Goal: Complete application form

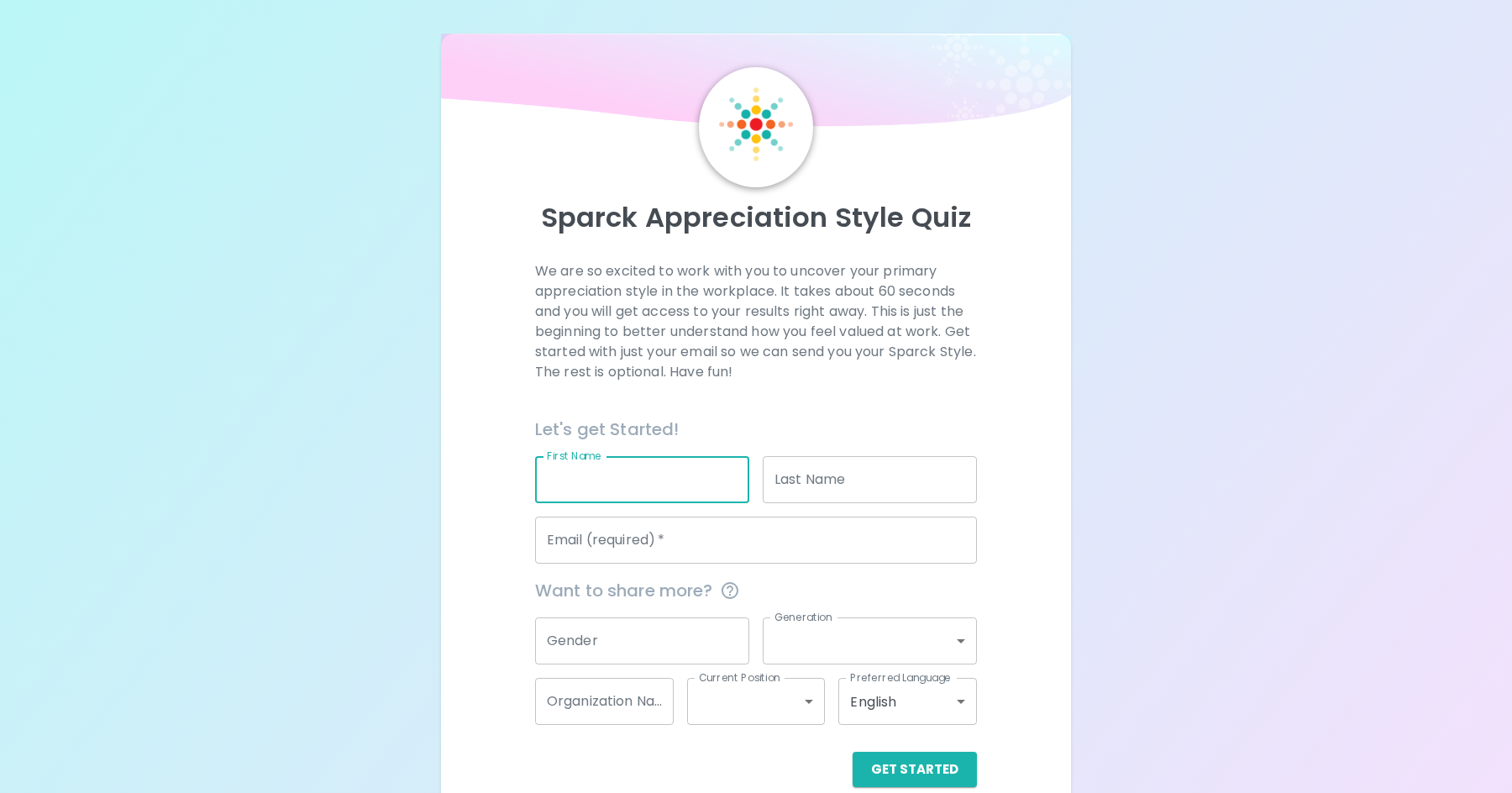
click at [622, 488] on input "First Name" at bounding box center [642, 480] width 214 height 47
type input "matt"
type input "[PERSON_NAME]"
type input "[EMAIL_ADDRESS][DOMAIN_NAME]"
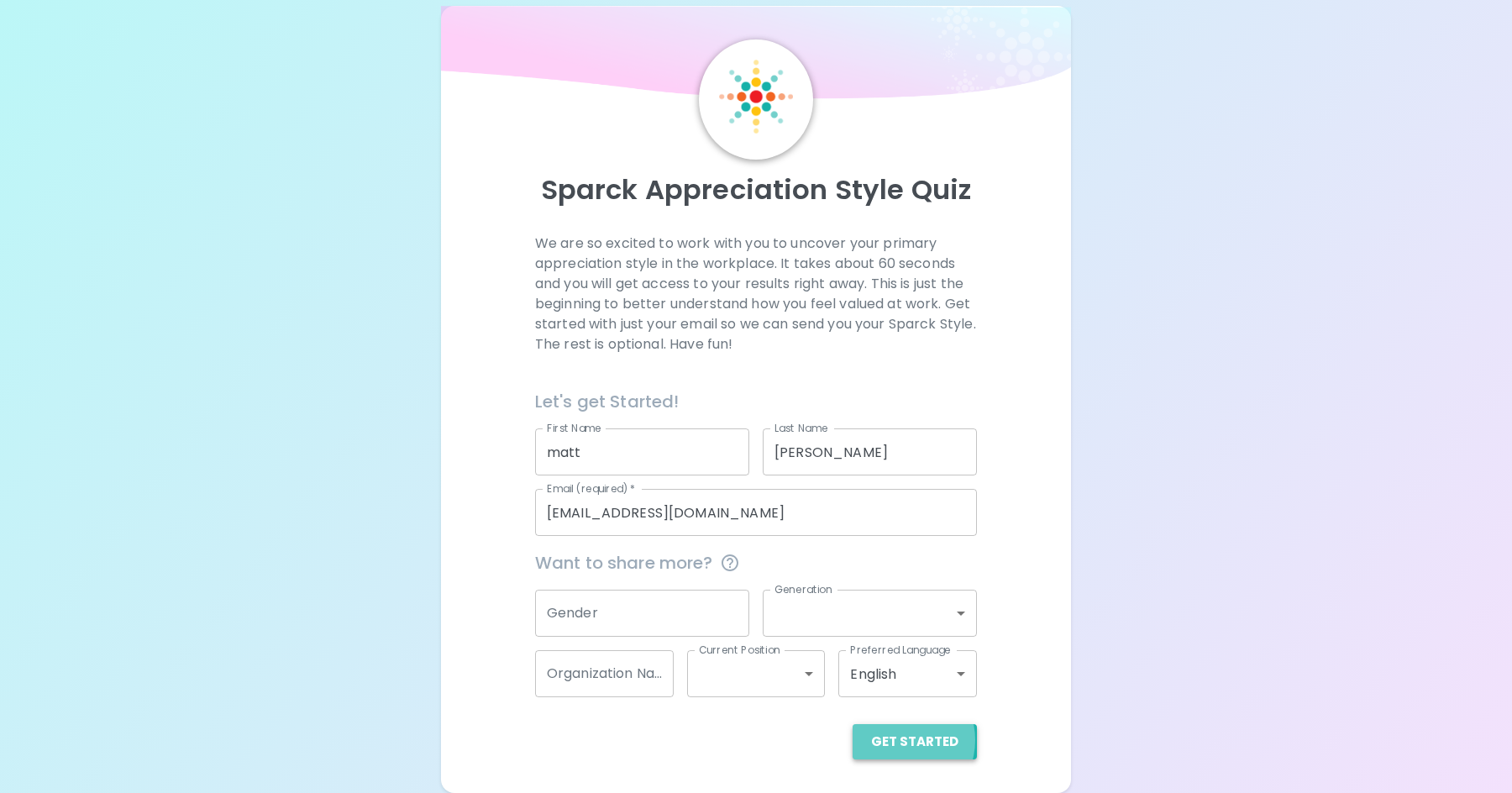
click at [903, 739] on button "Get Started" at bounding box center [915, 742] width 124 height 36
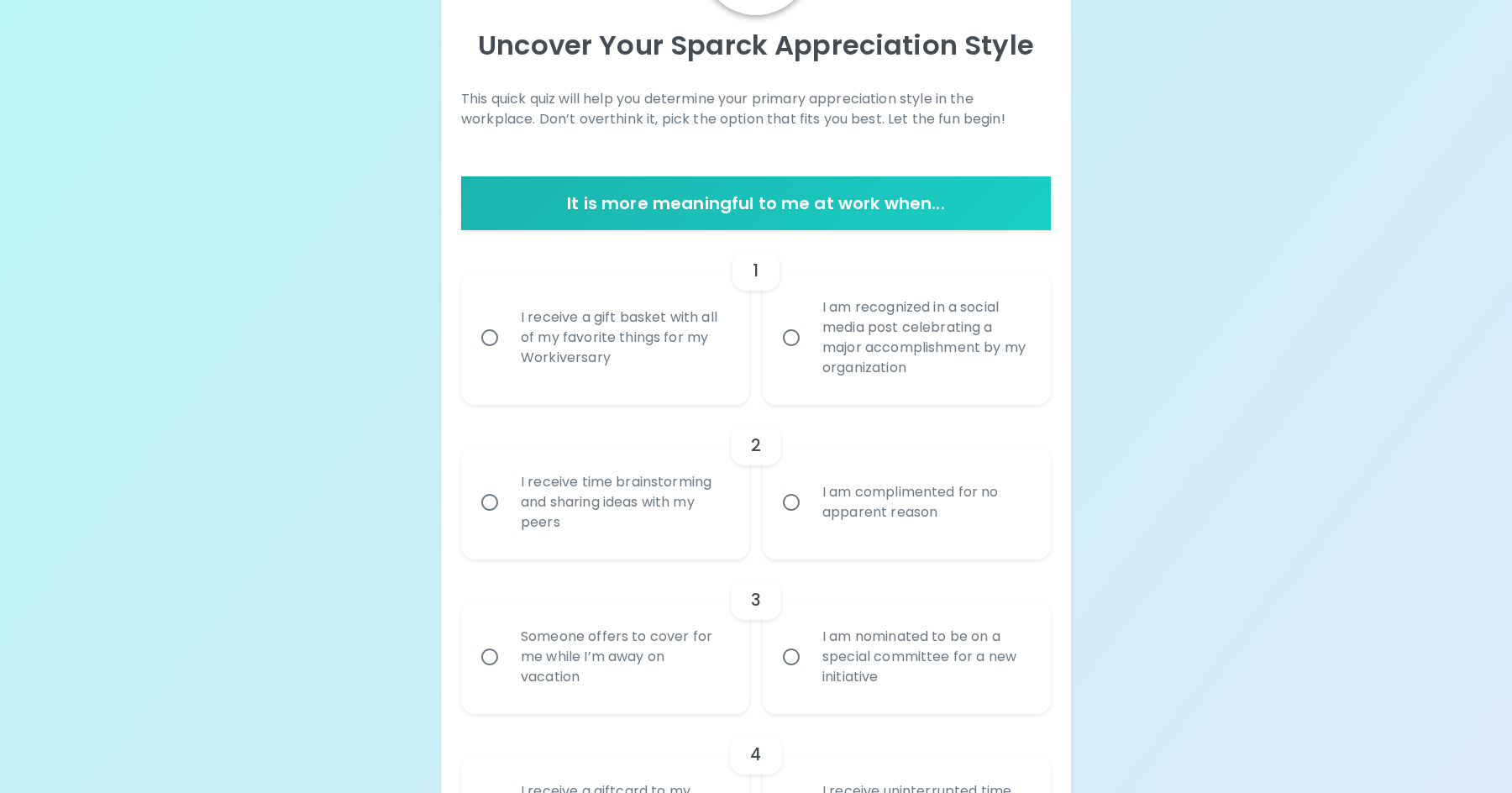
scroll to position [174, 0]
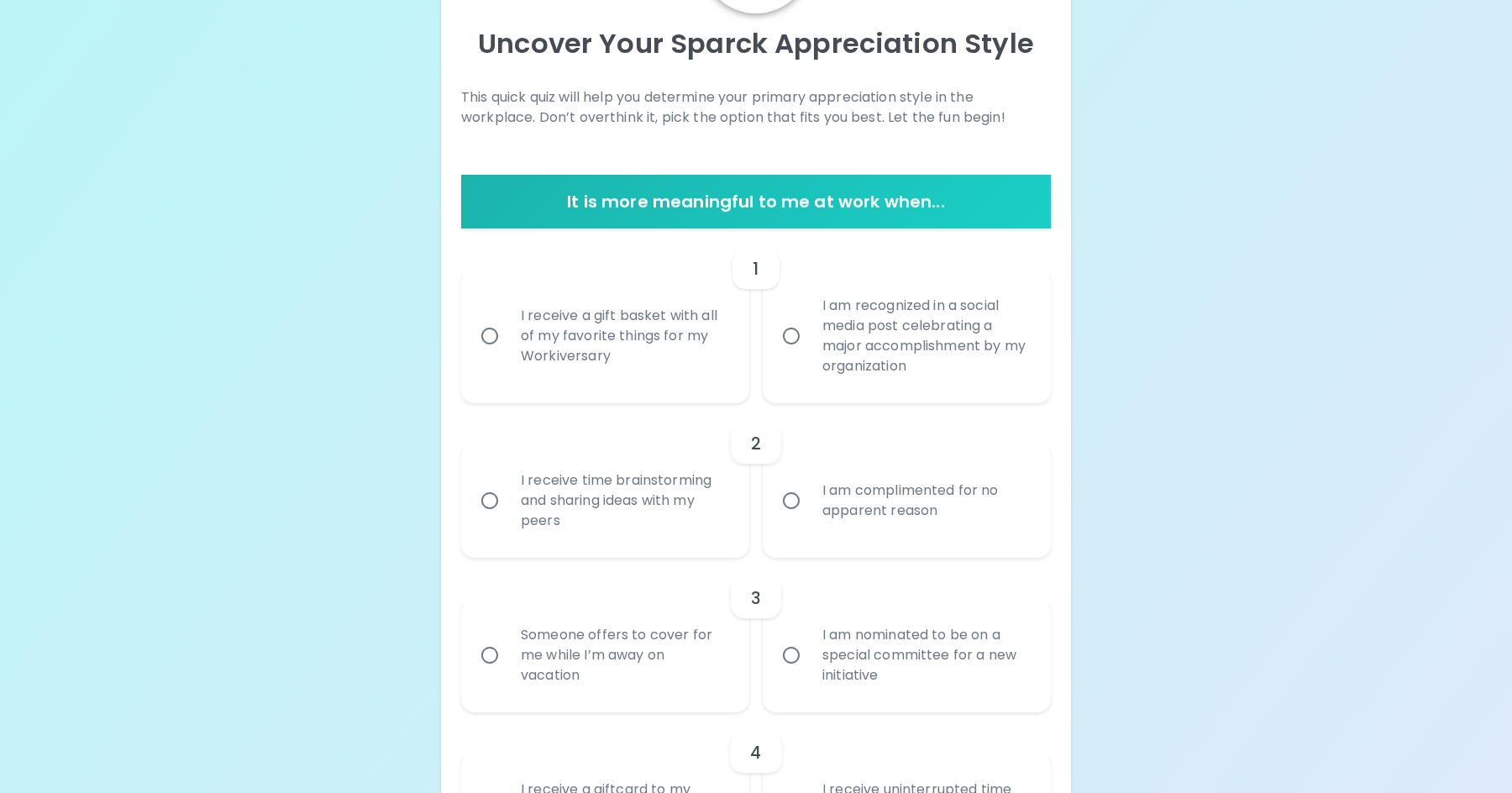
click at [489, 336] on input "I receive a gift basket with all of my favorite things for my Workiversary" at bounding box center [490, 337] width 36 height 36
radio input "true"
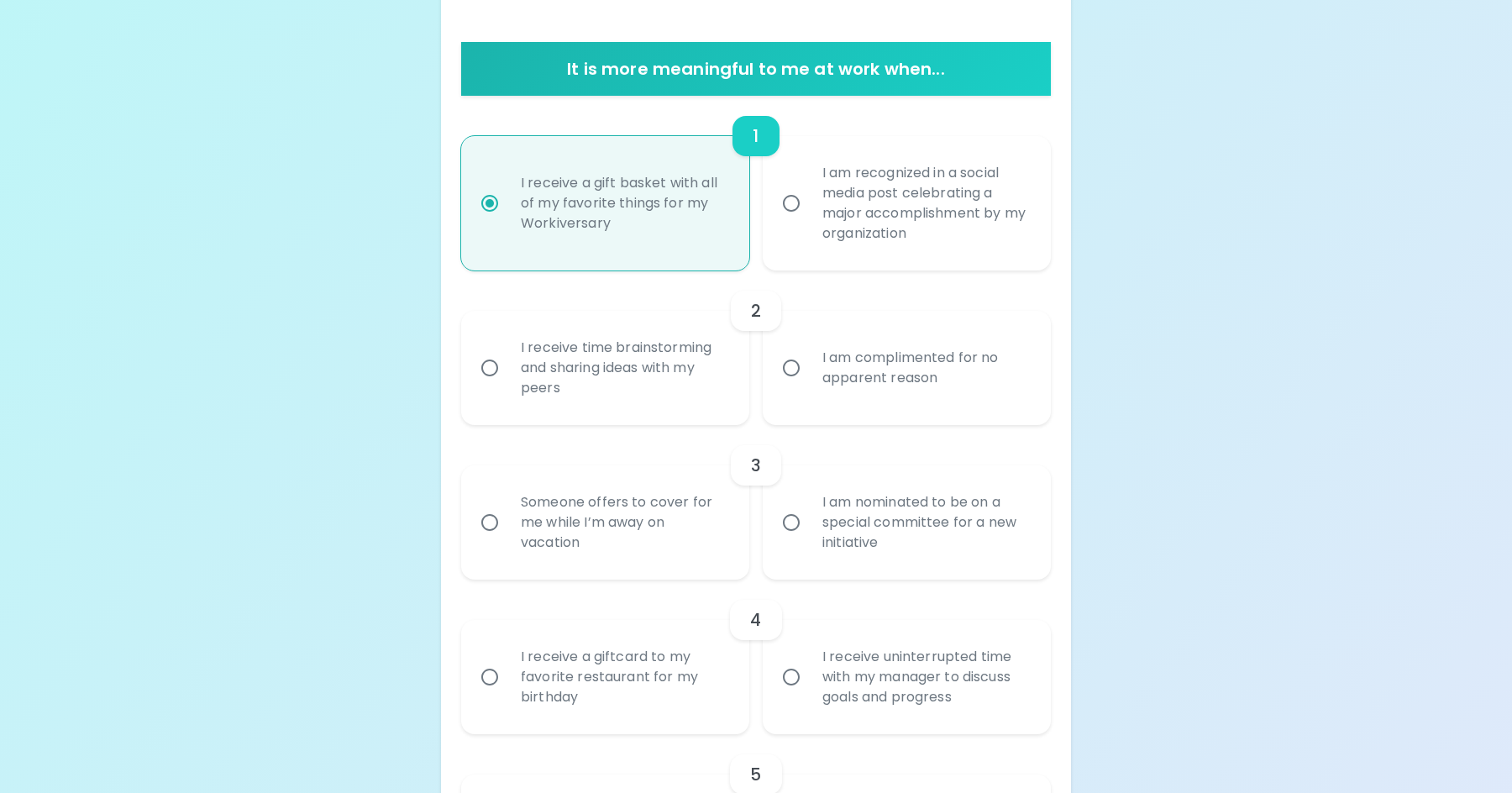
scroll to position [308, 0]
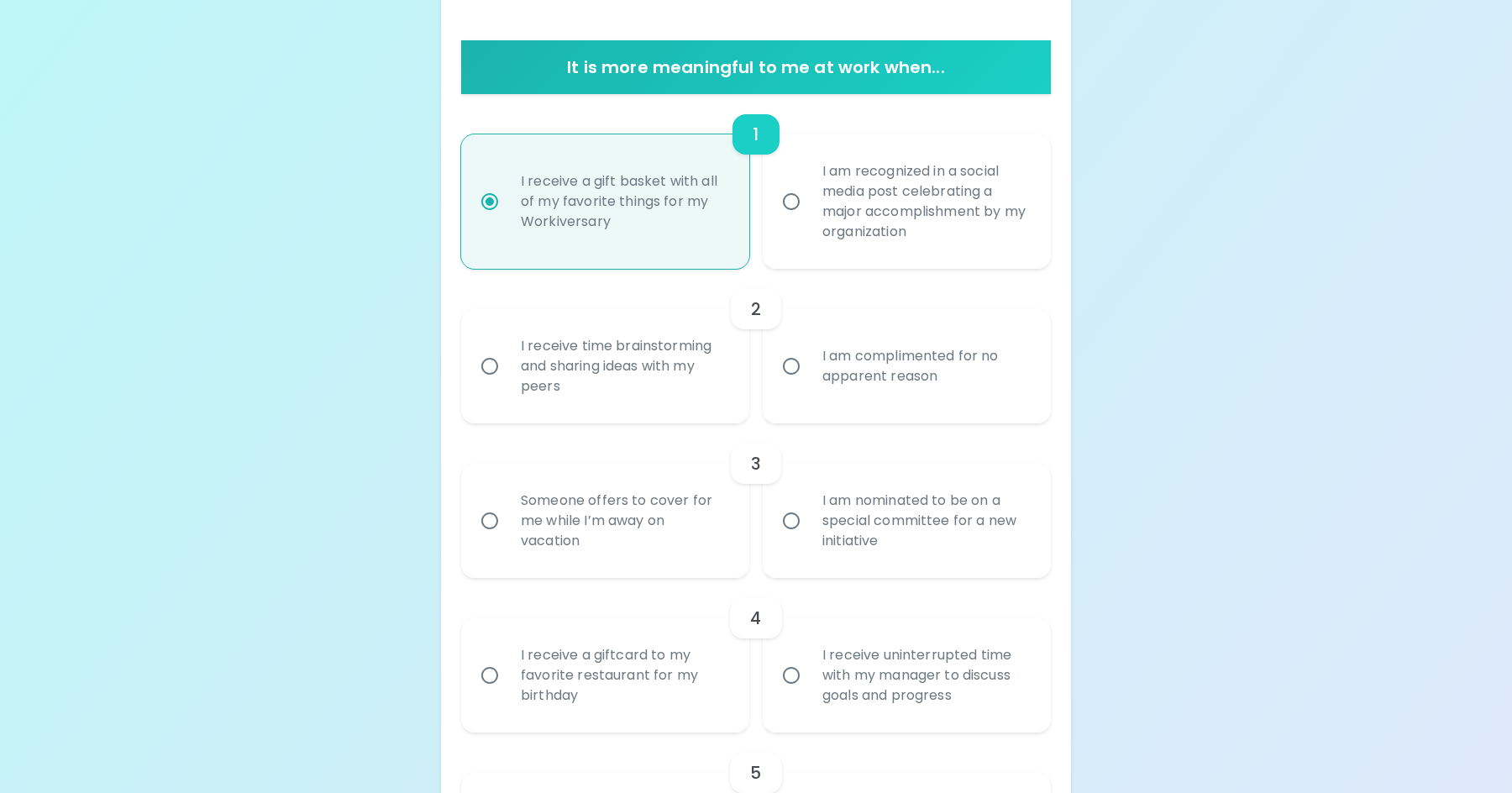
click at [789, 366] on input "I am complimented for no apparent reason" at bounding box center [791, 366] width 36 height 36
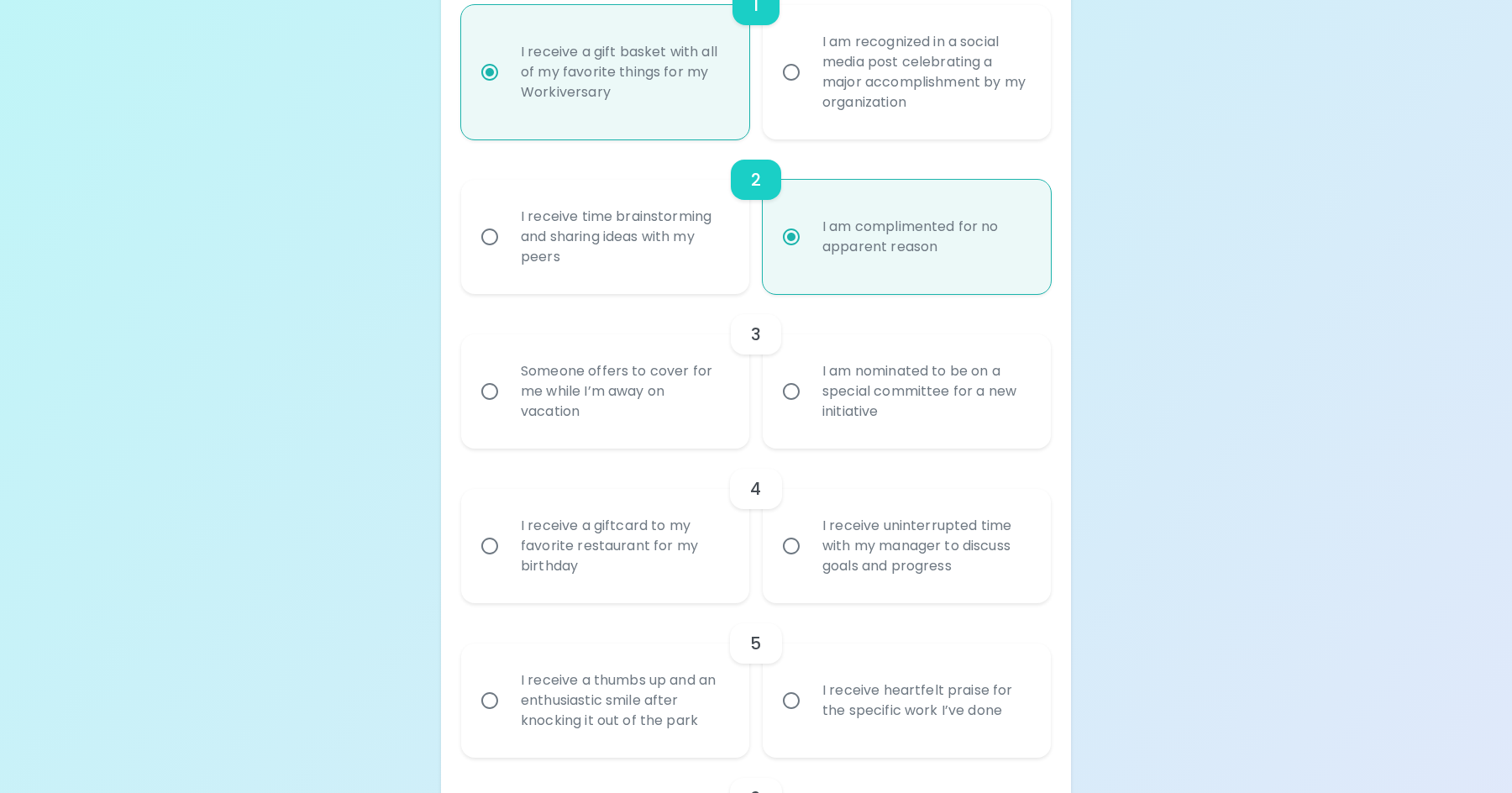
scroll to position [443, 0]
radio input "true"
click at [492, 384] on input "Someone offers to cover for me while I’m away on vacation" at bounding box center [490, 387] width 36 height 36
radio input "false"
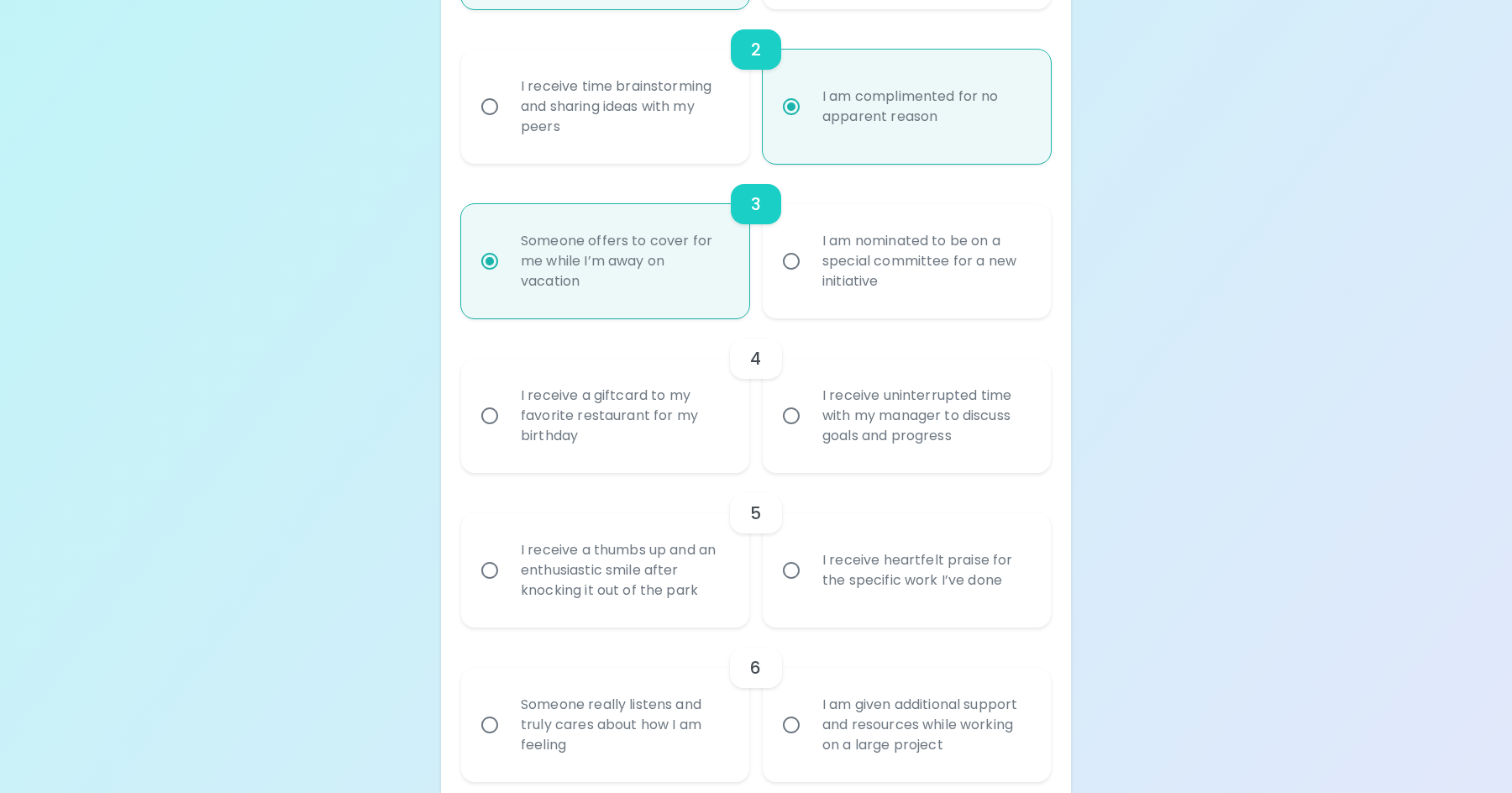
scroll to position [577, 0]
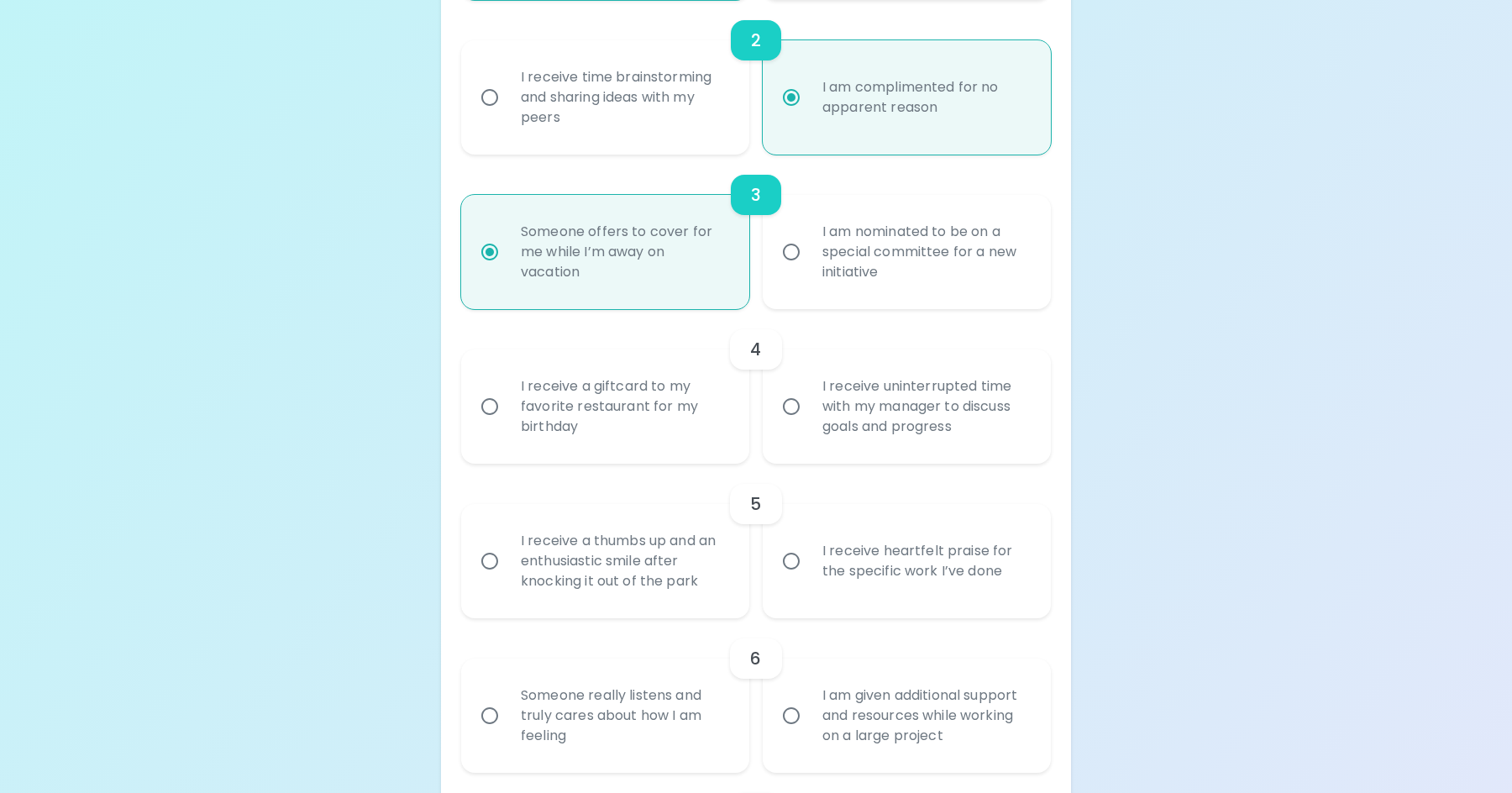
radio input "true"
click at [489, 410] on input "I receive a giftcard to my favorite restaurant for my birthday" at bounding box center [490, 407] width 36 height 36
radio input "false"
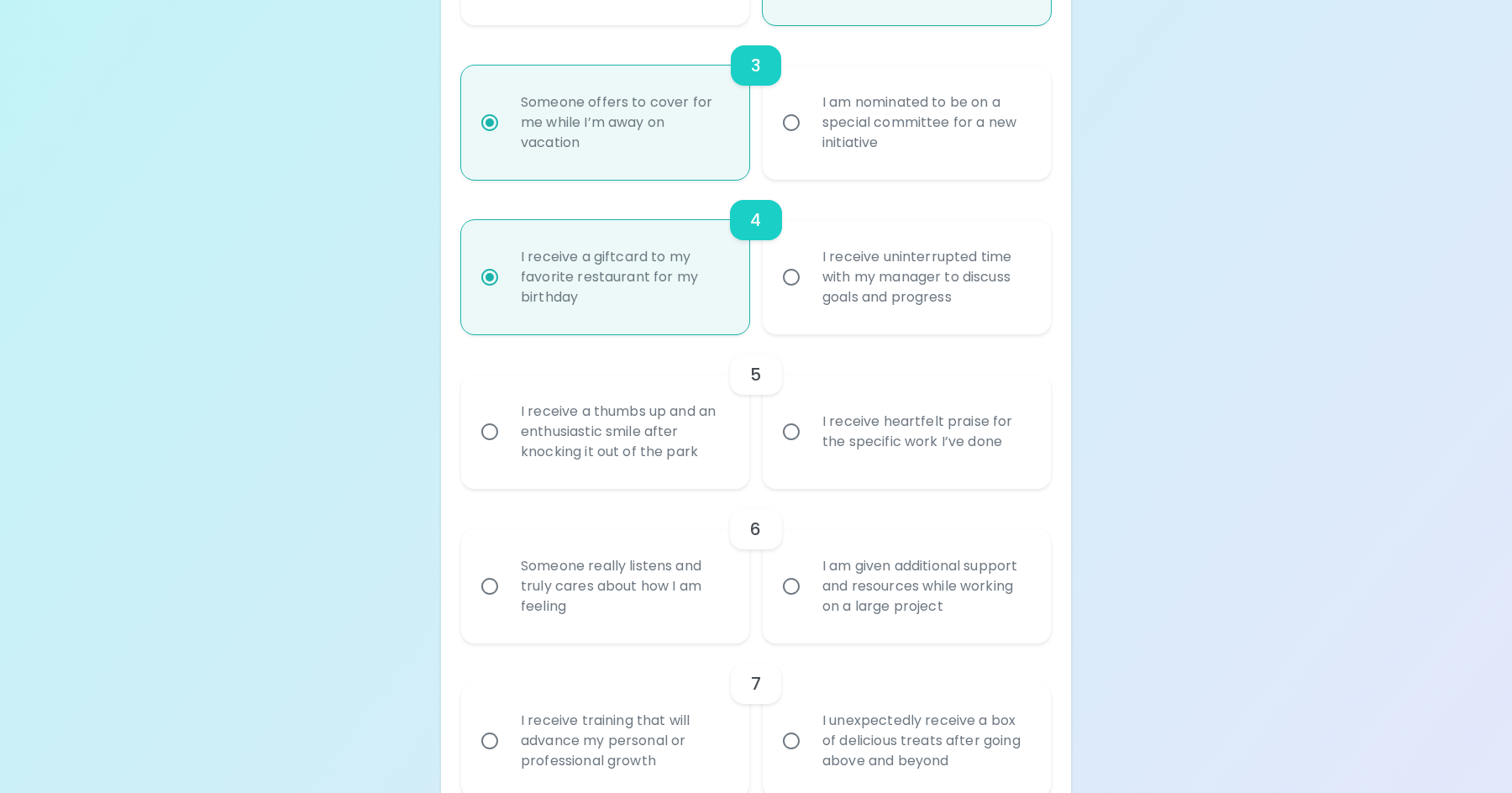
scroll to position [712, 0]
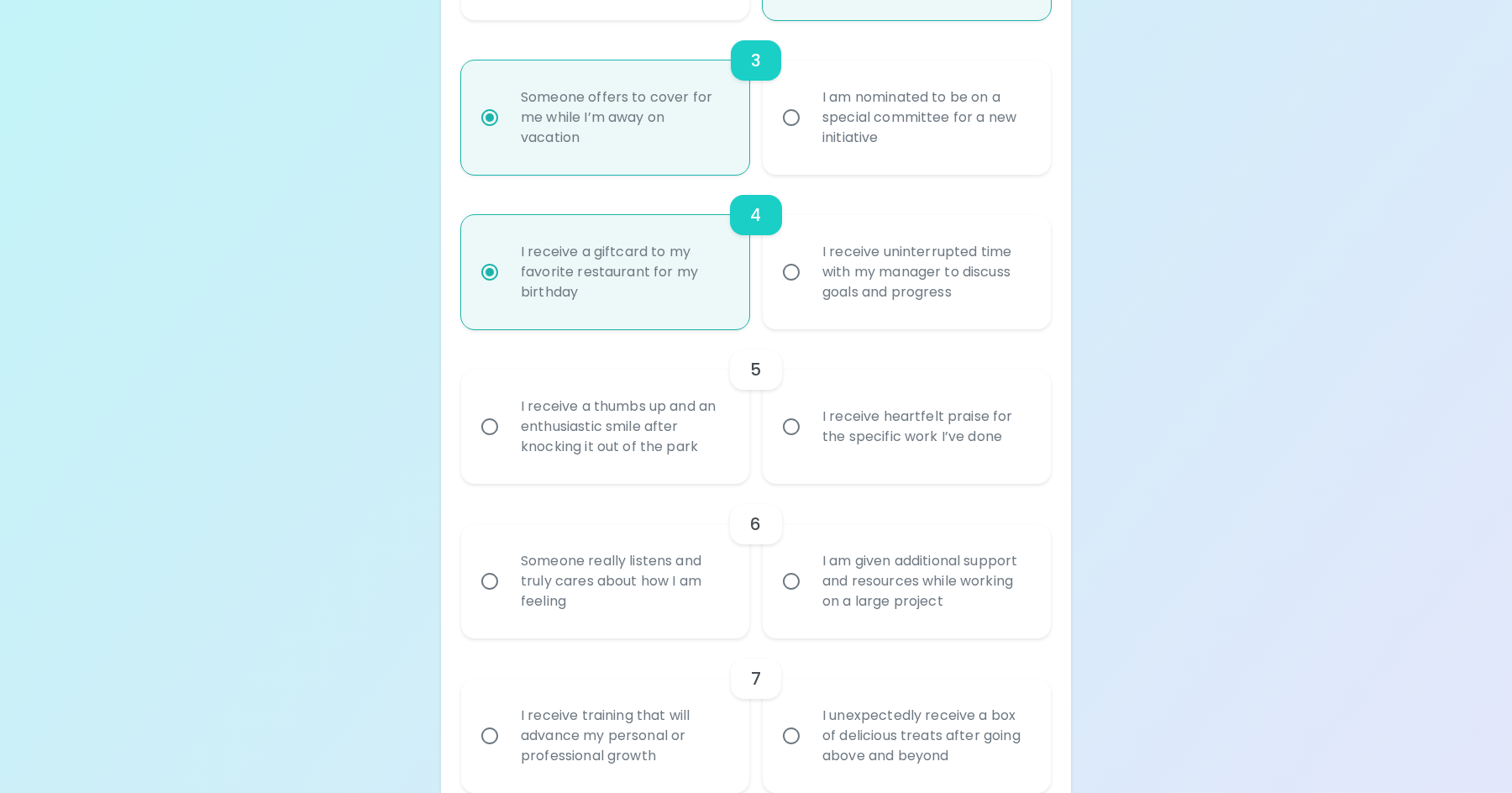
radio input "true"
click at [789, 422] on input "I receive heartfelt praise for the specific work I’ve done" at bounding box center [791, 427] width 36 height 36
radio input "false"
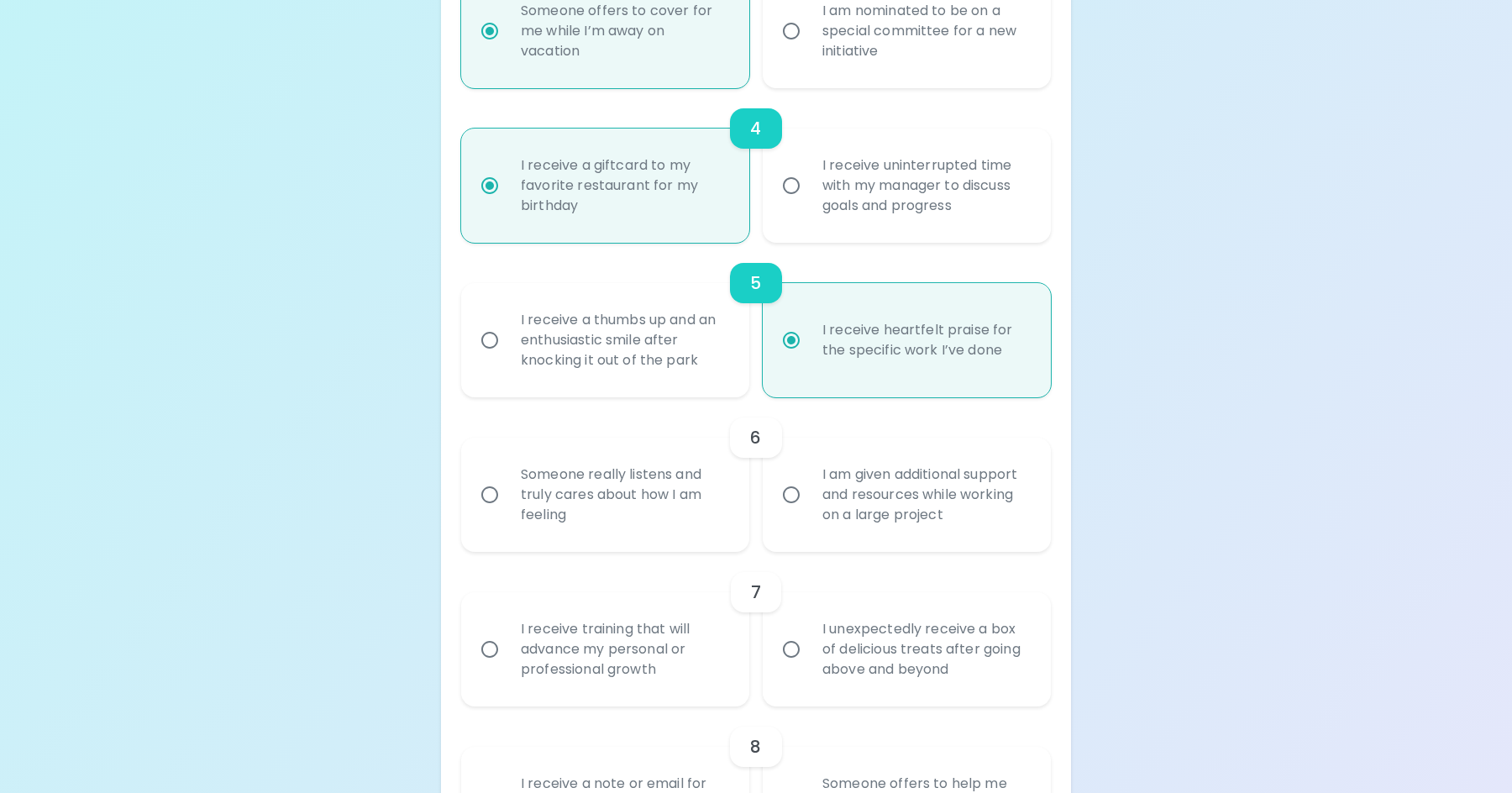
scroll to position [846, 0]
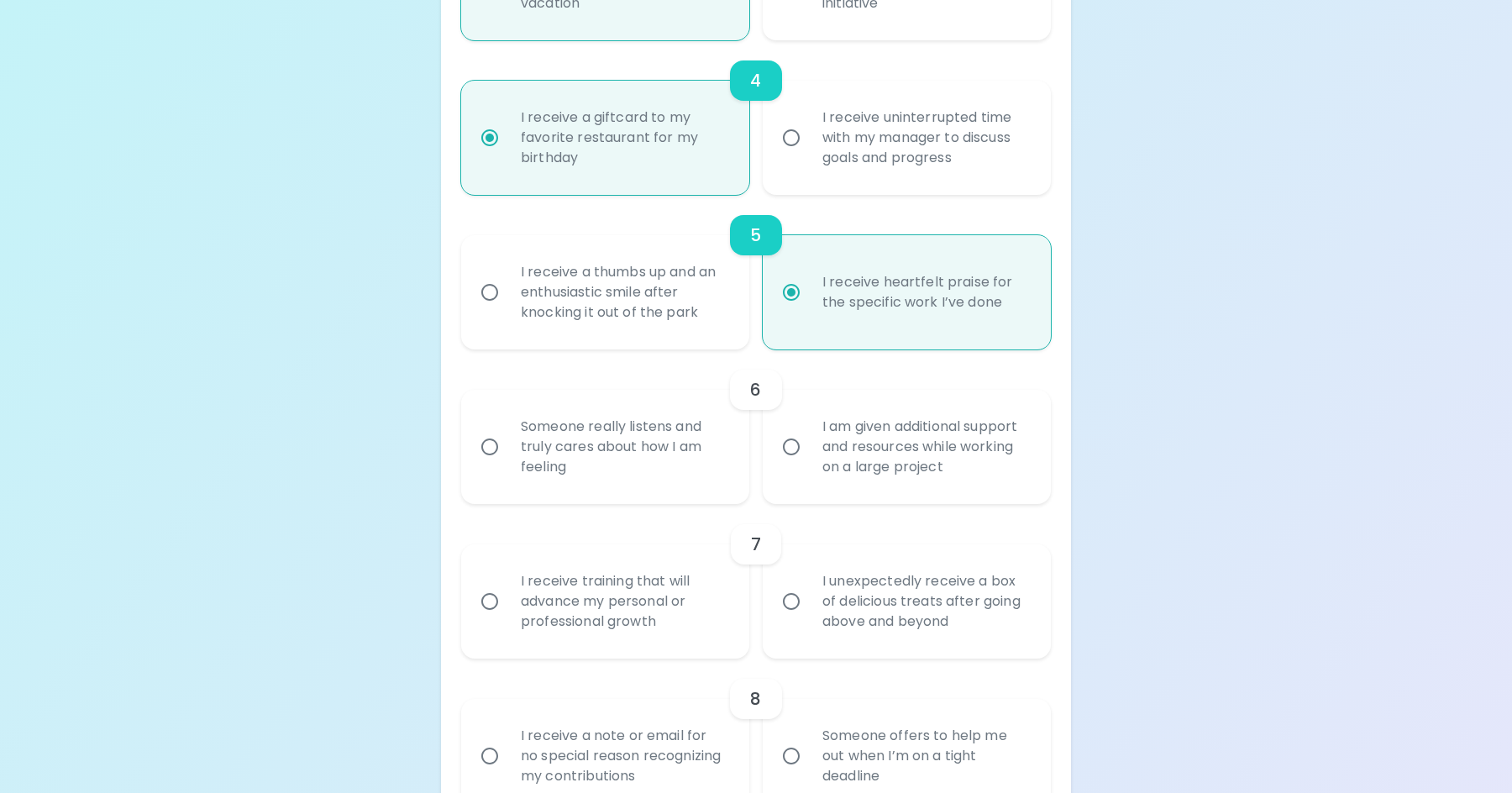
radio input "true"
click at [491, 457] on input "Someone really listens and truly cares about how I am feeling" at bounding box center [490, 447] width 36 height 36
radio input "false"
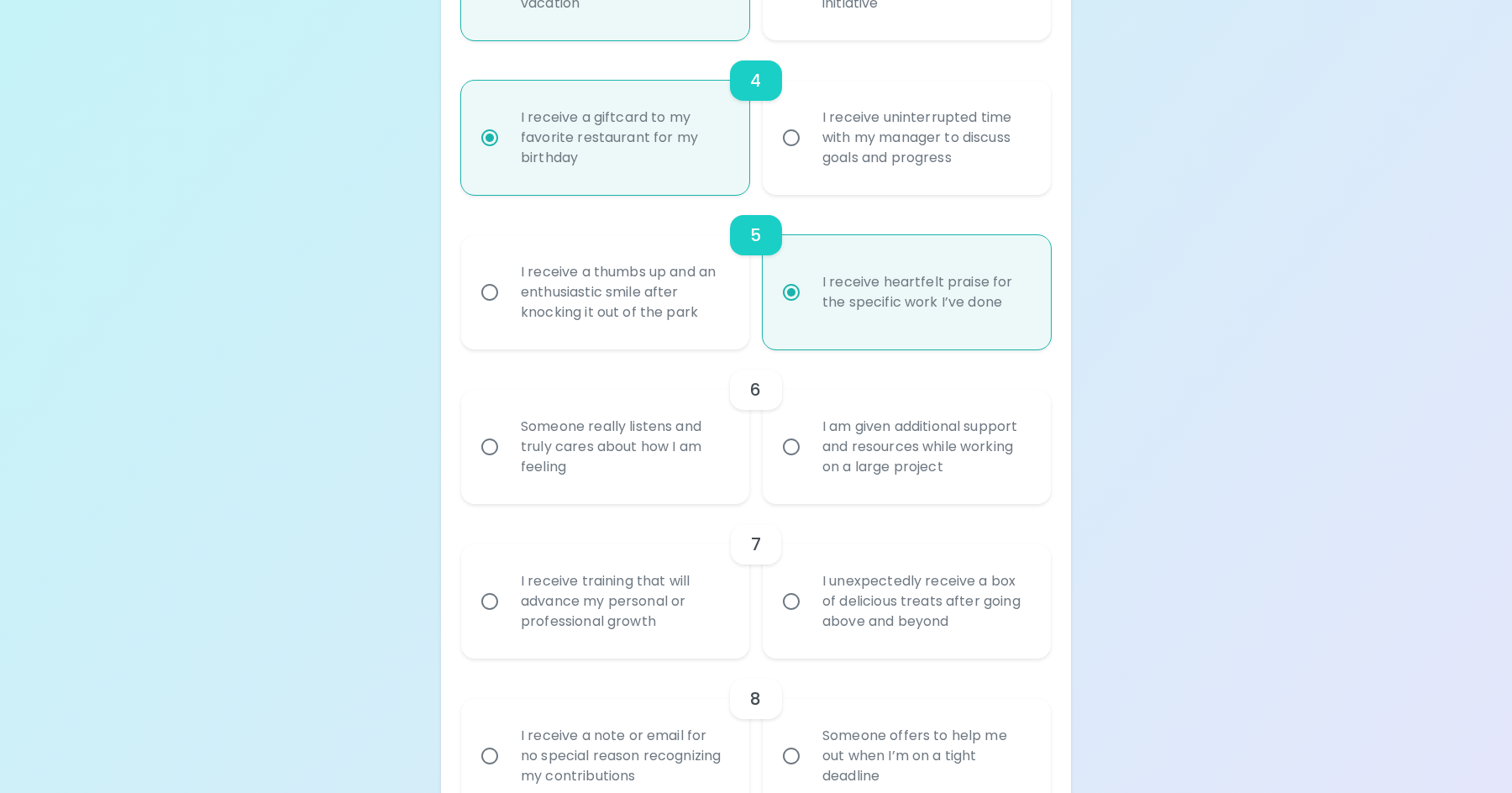
radio input "false"
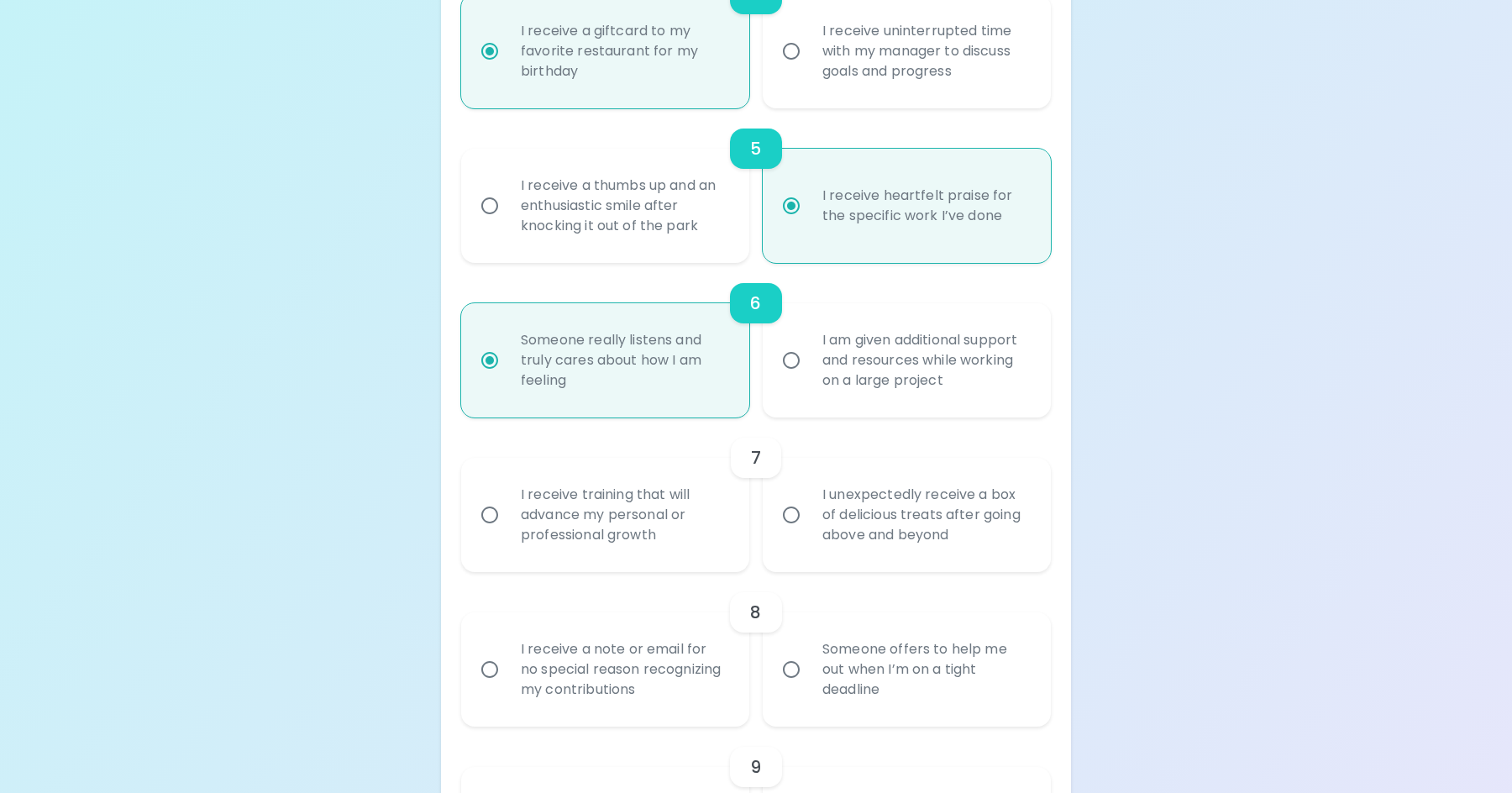
scroll to position [981, 0]
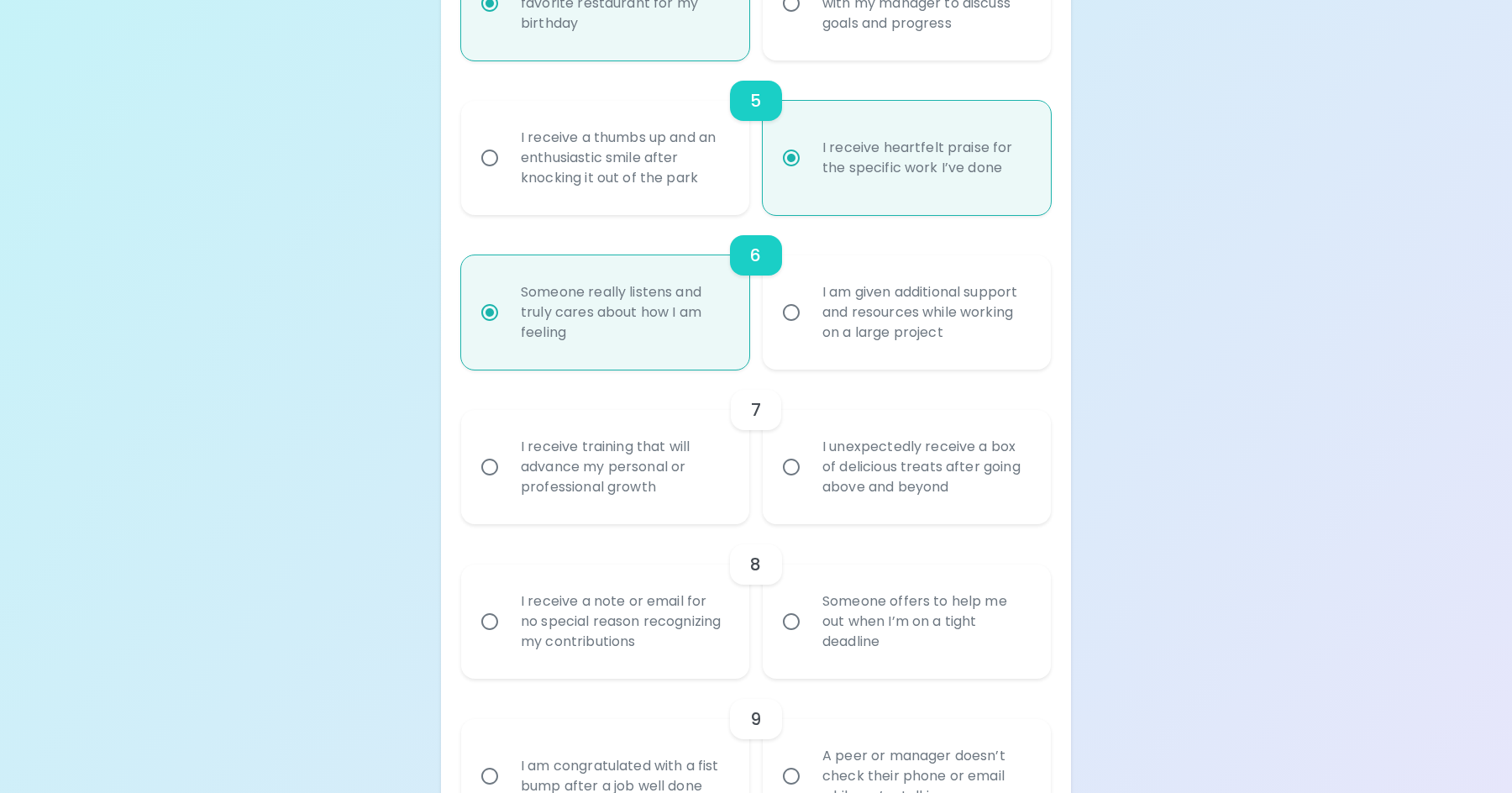
radio input "true"
click at [792, 466] on input "I unexpectedly receive a box of delicious treats after going above and beyond" at bounding box center [791, 467] width 36 height 36
radio input "false"
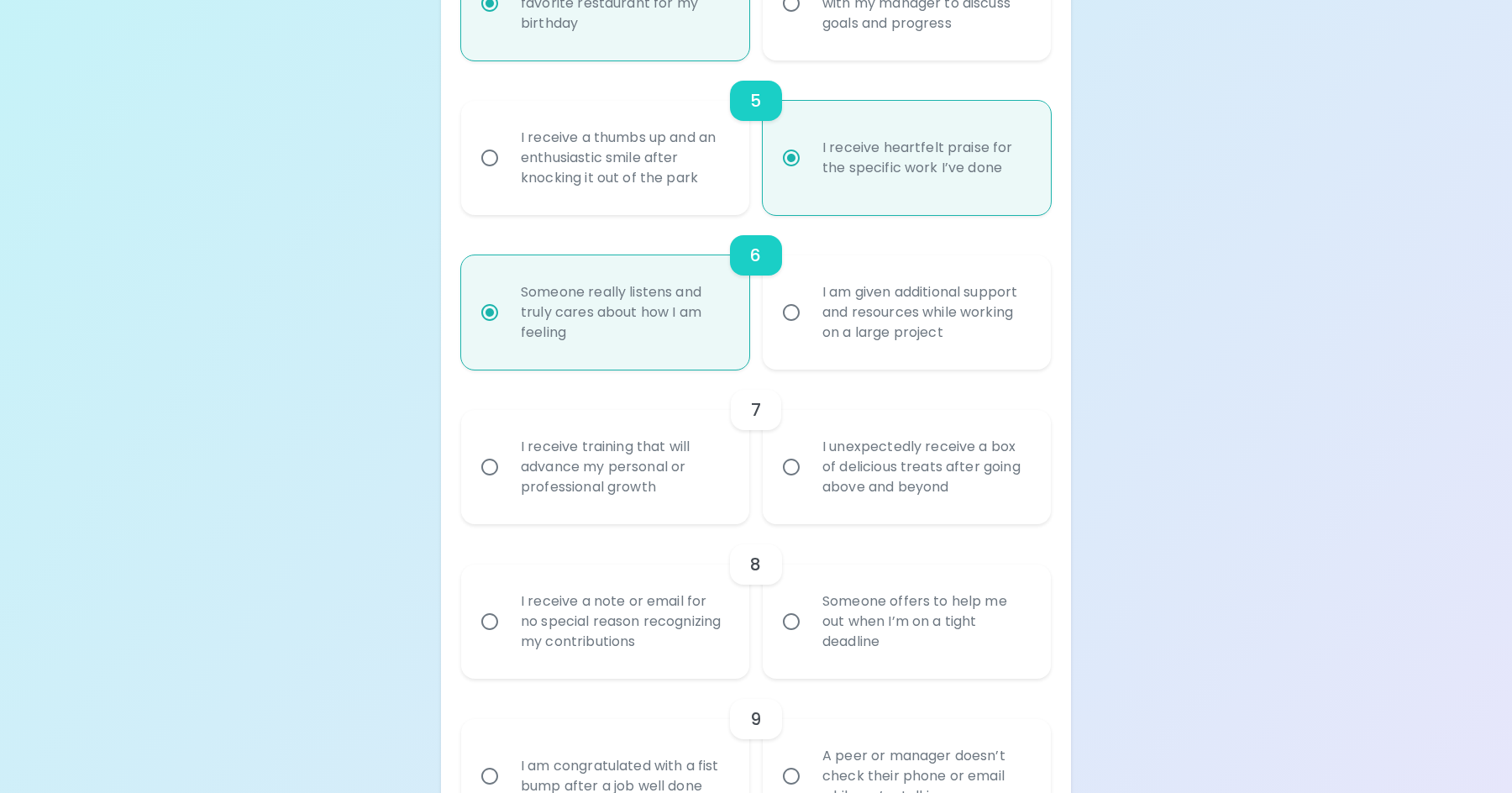
radio input "false"
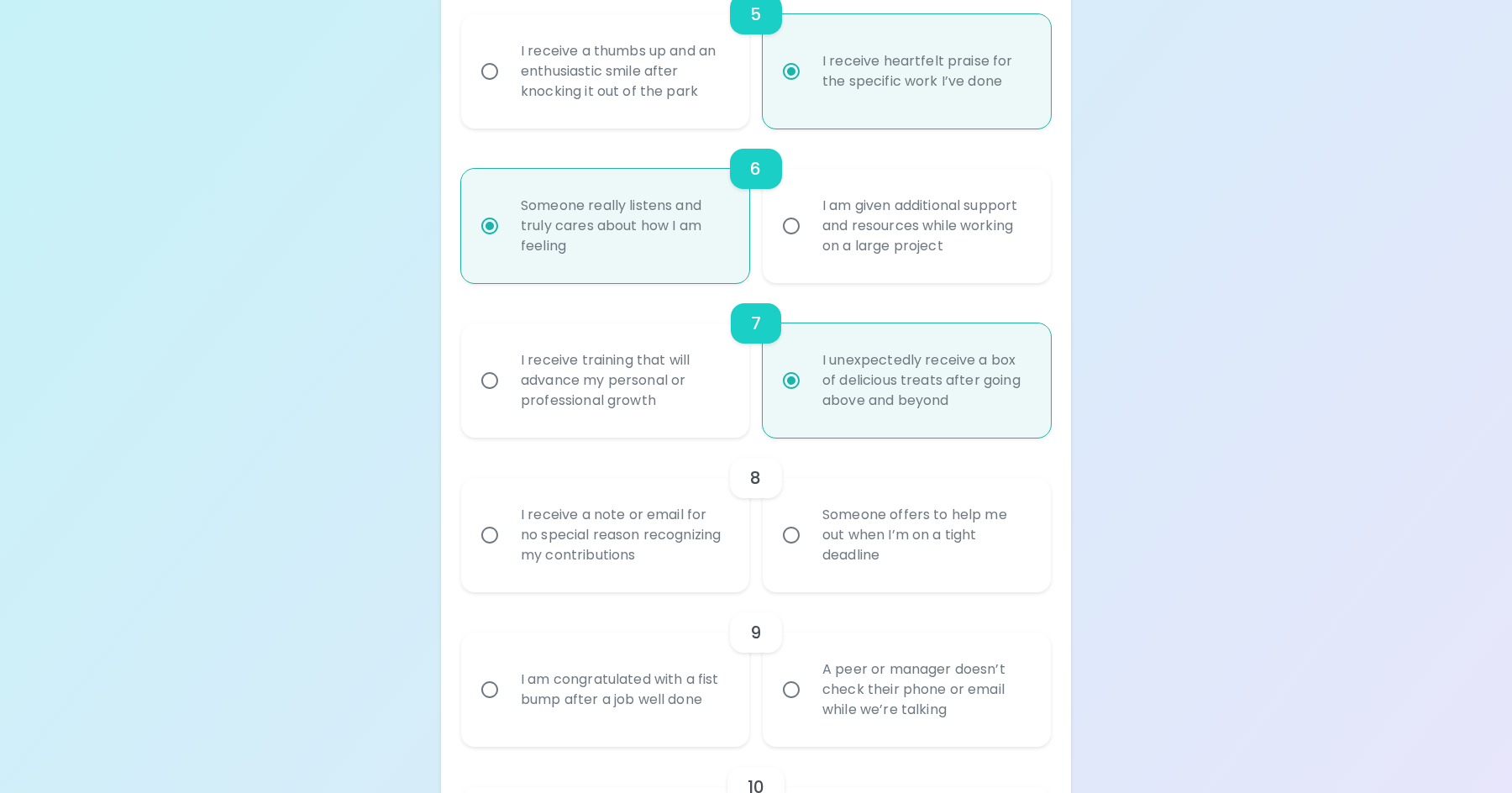
scroll to position [1114, 0]
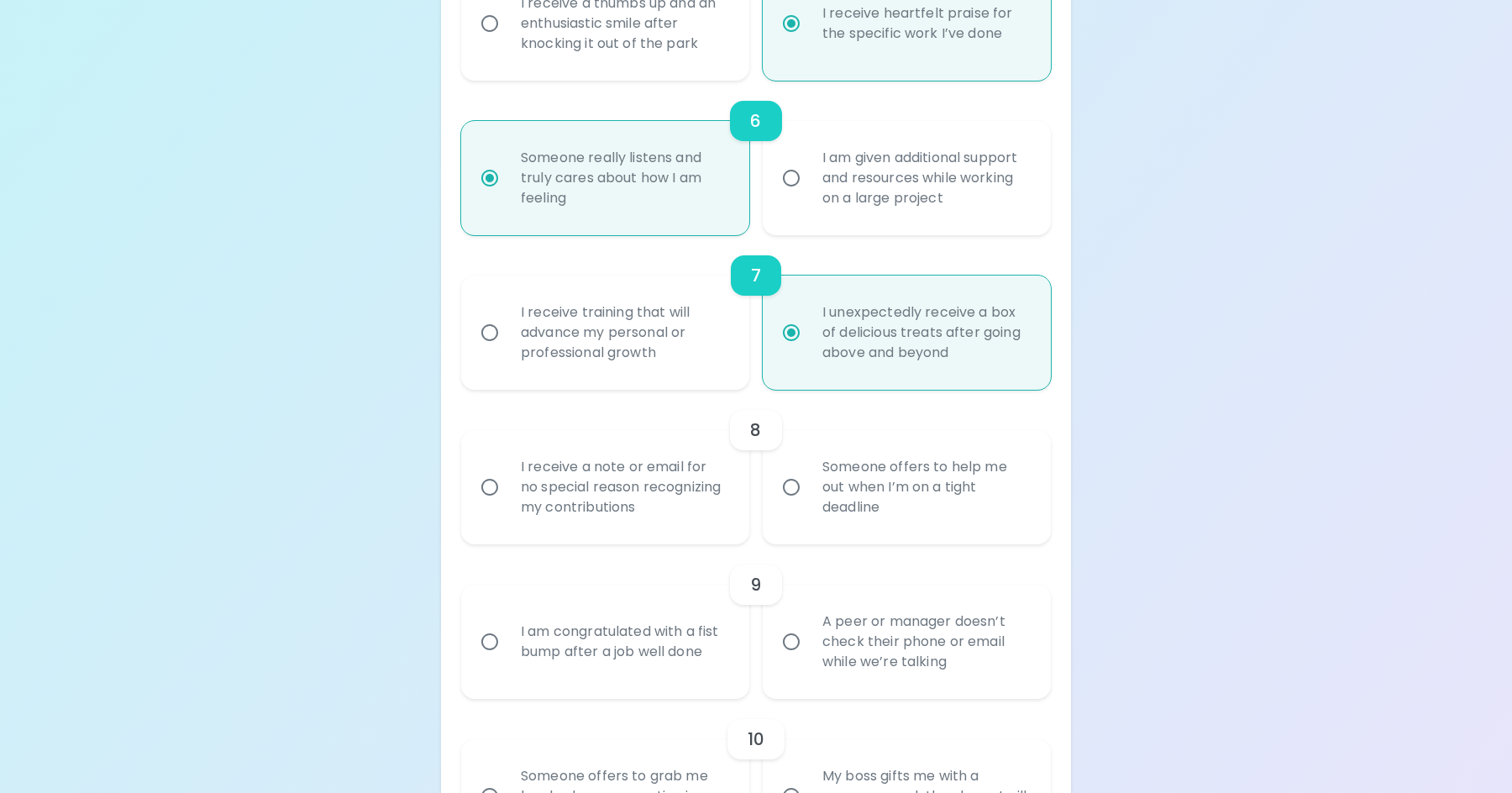
radio input "true"
click at [786, 484] on input "Someone offers to help me out when I’m on a tight deadline" at bounding box center [791, 488] width 36 height 36
radio input "false"
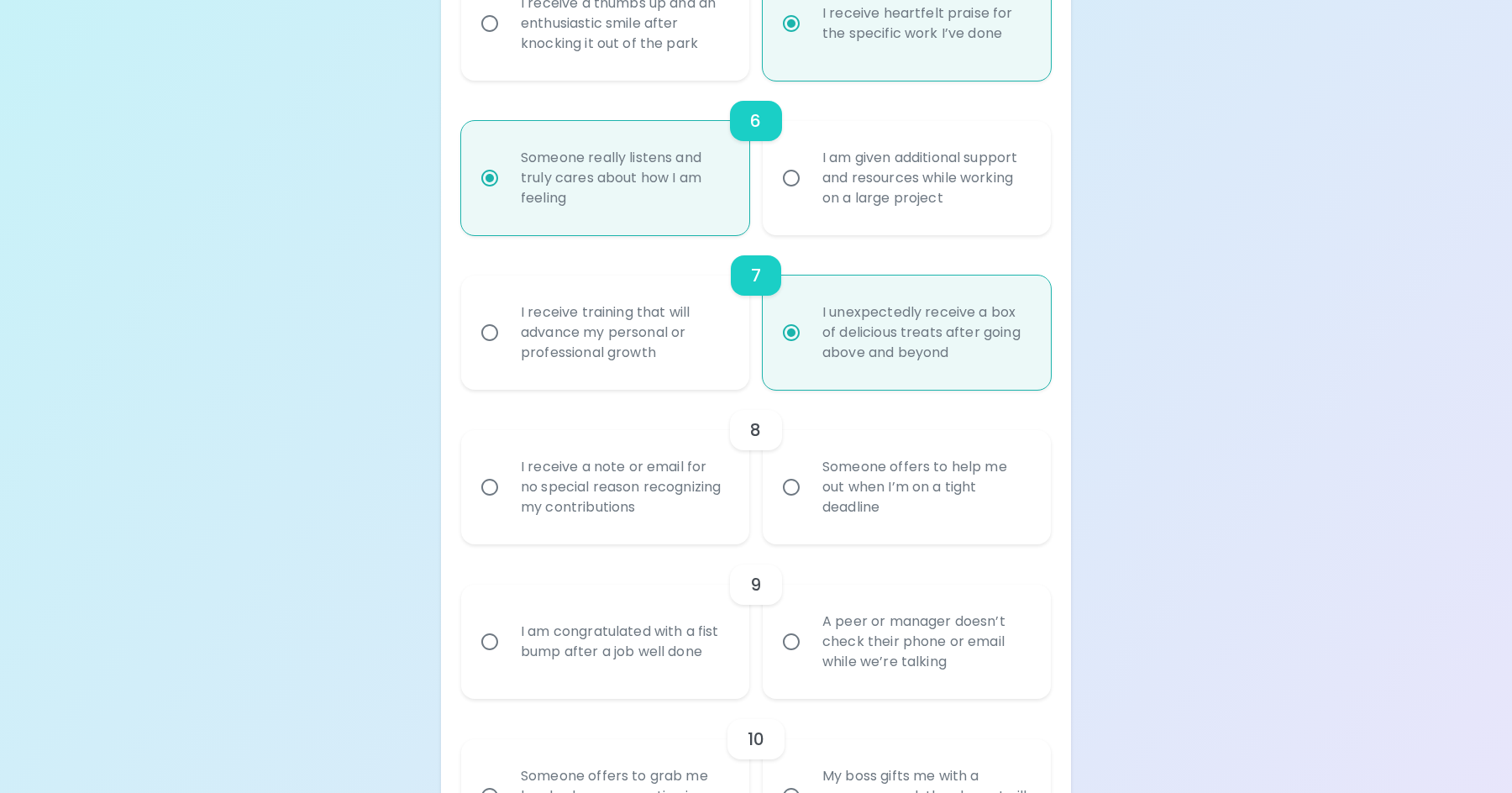
radio input "false"
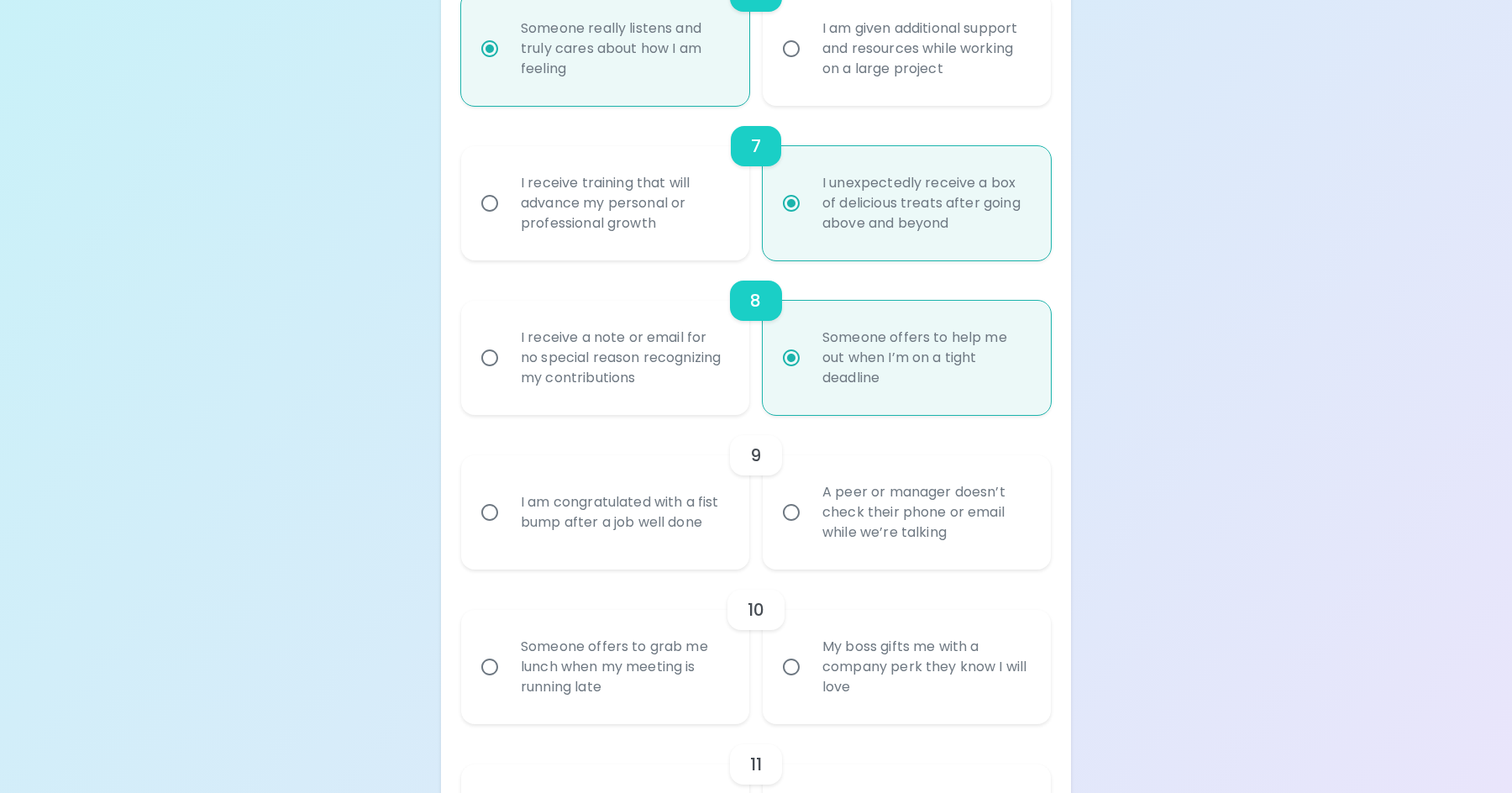
scroll to position [1249, 0]
radio input "true"
click at [489, 510] on input "I am congratulated with a fist bump after a job well done" at bounding box center [490, 507] width 36 height 36
radio input "false"
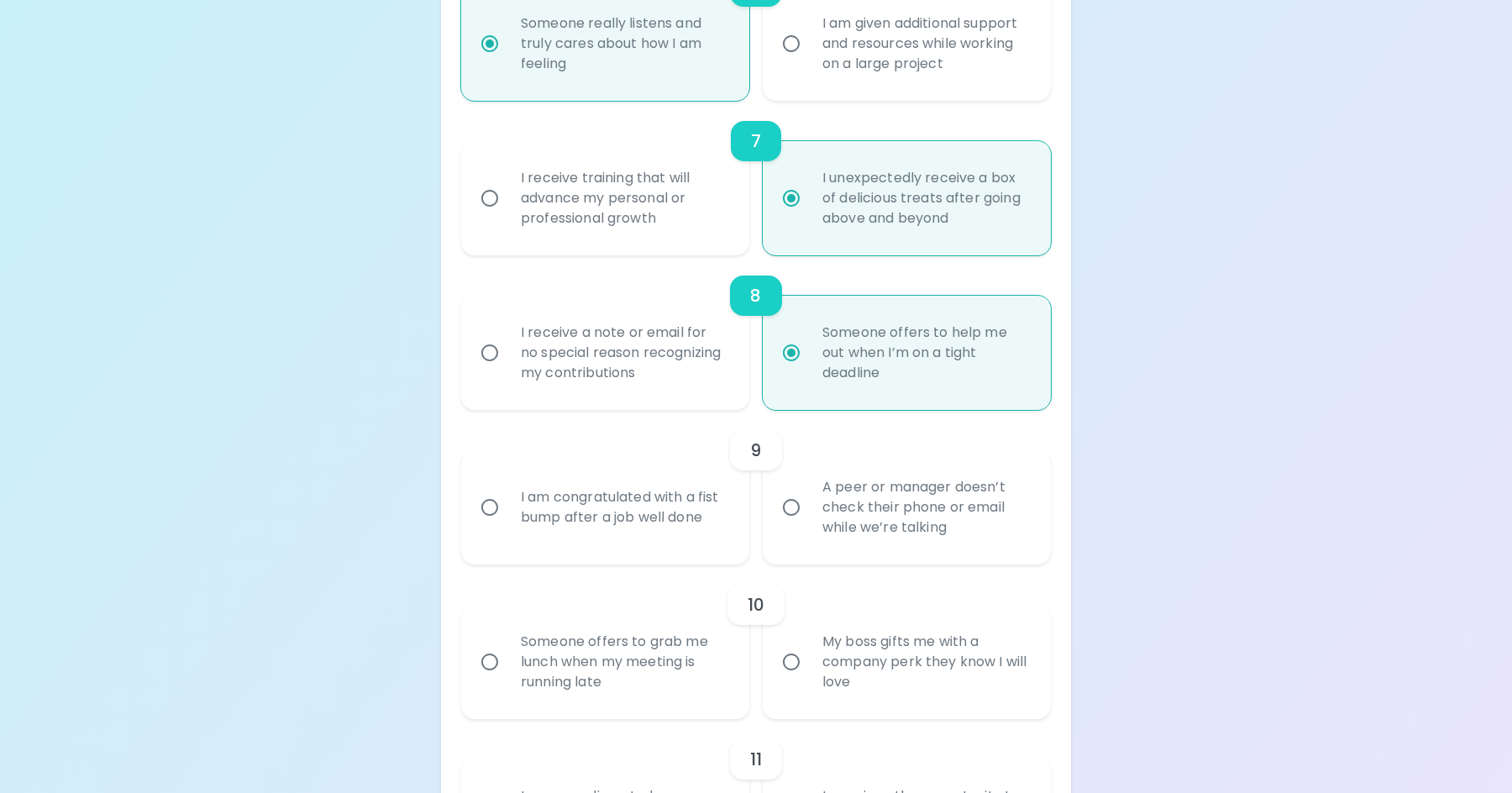
radio input "false"
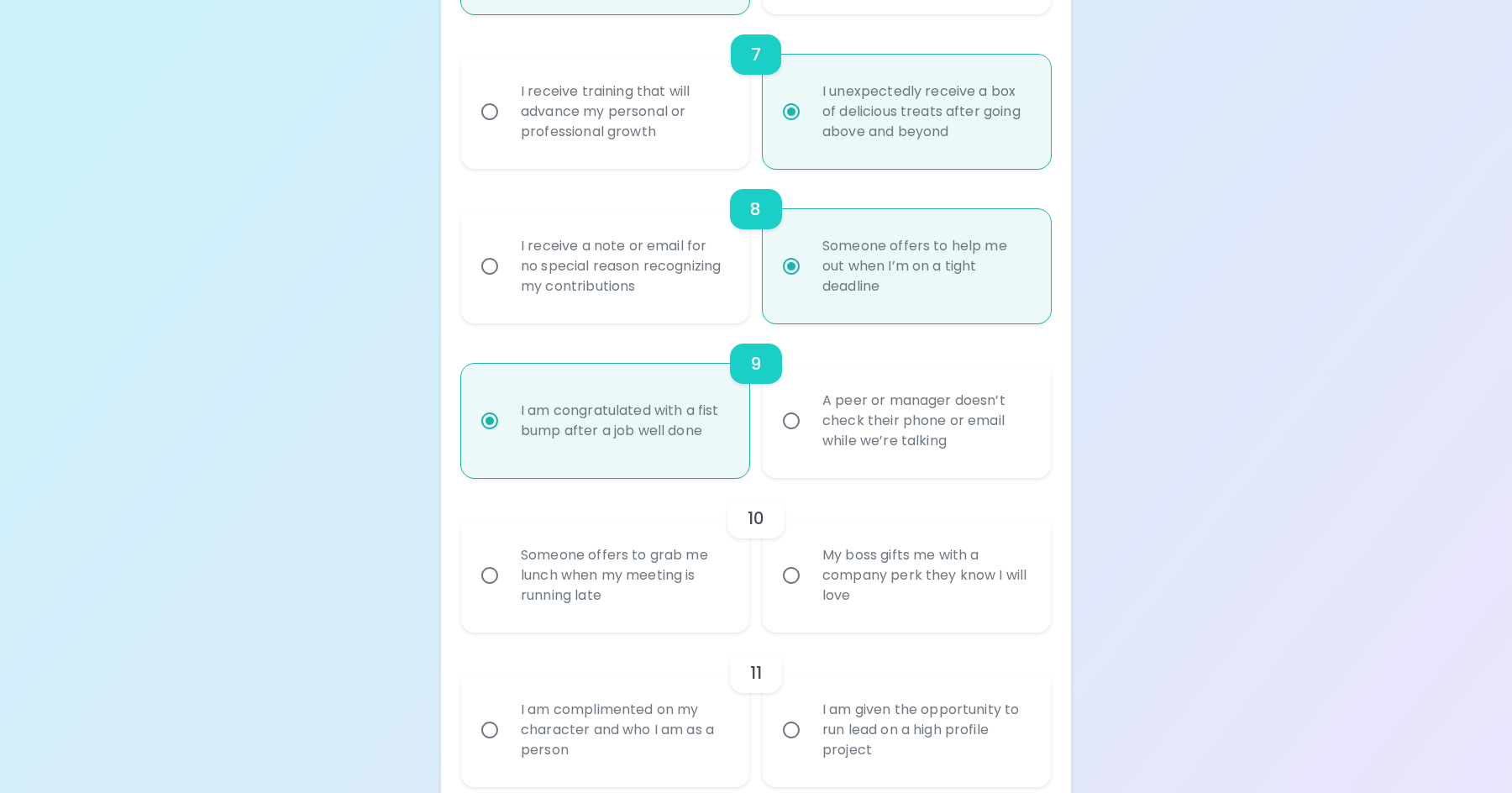
scroll to position [1383, 0]
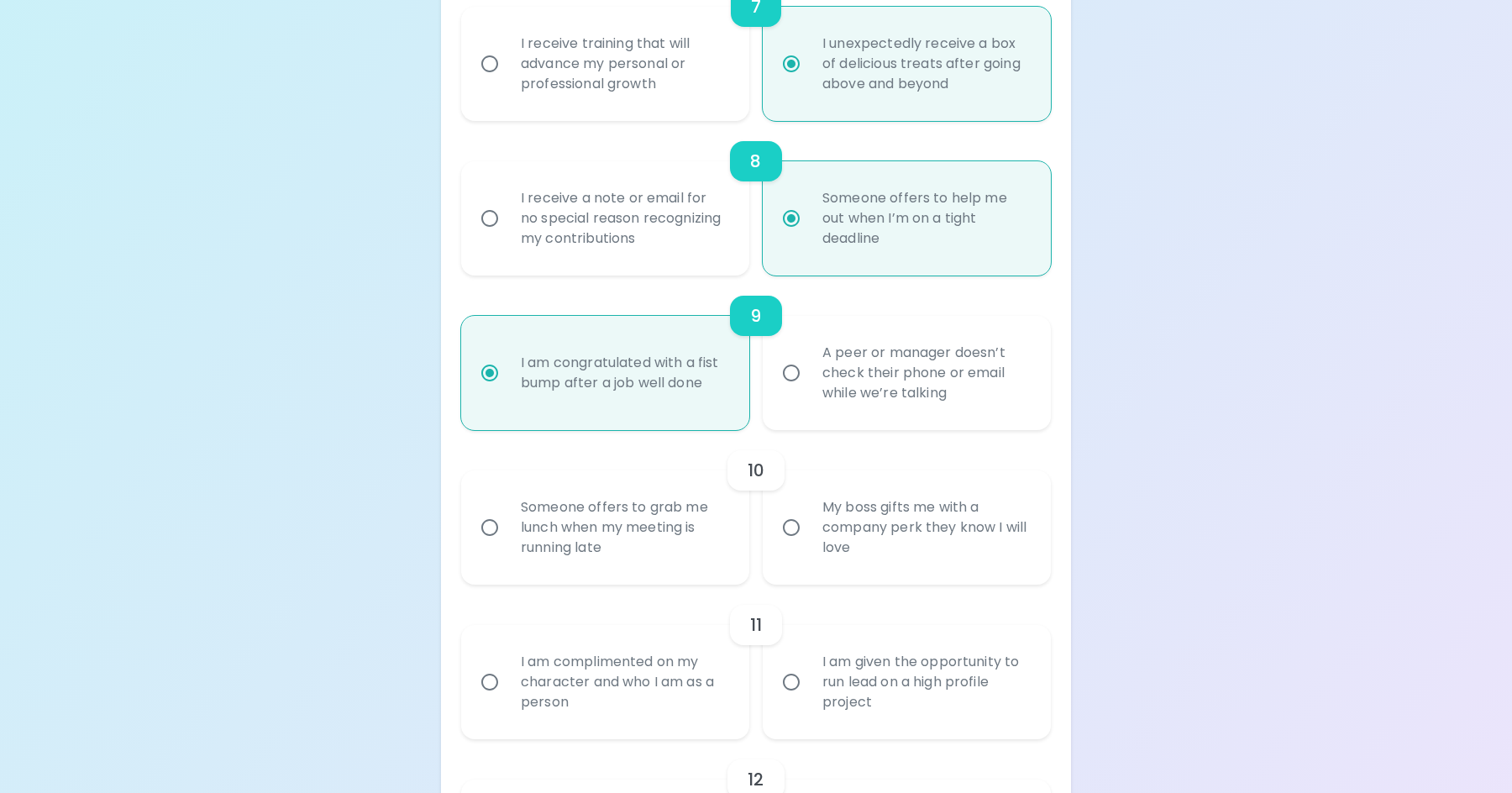
radio input "true"
click at [798, 530] on input "My boss gifts me with a company perk they know I will love" at bounding box center [791, 528] width 36 height 36
radio input "false"
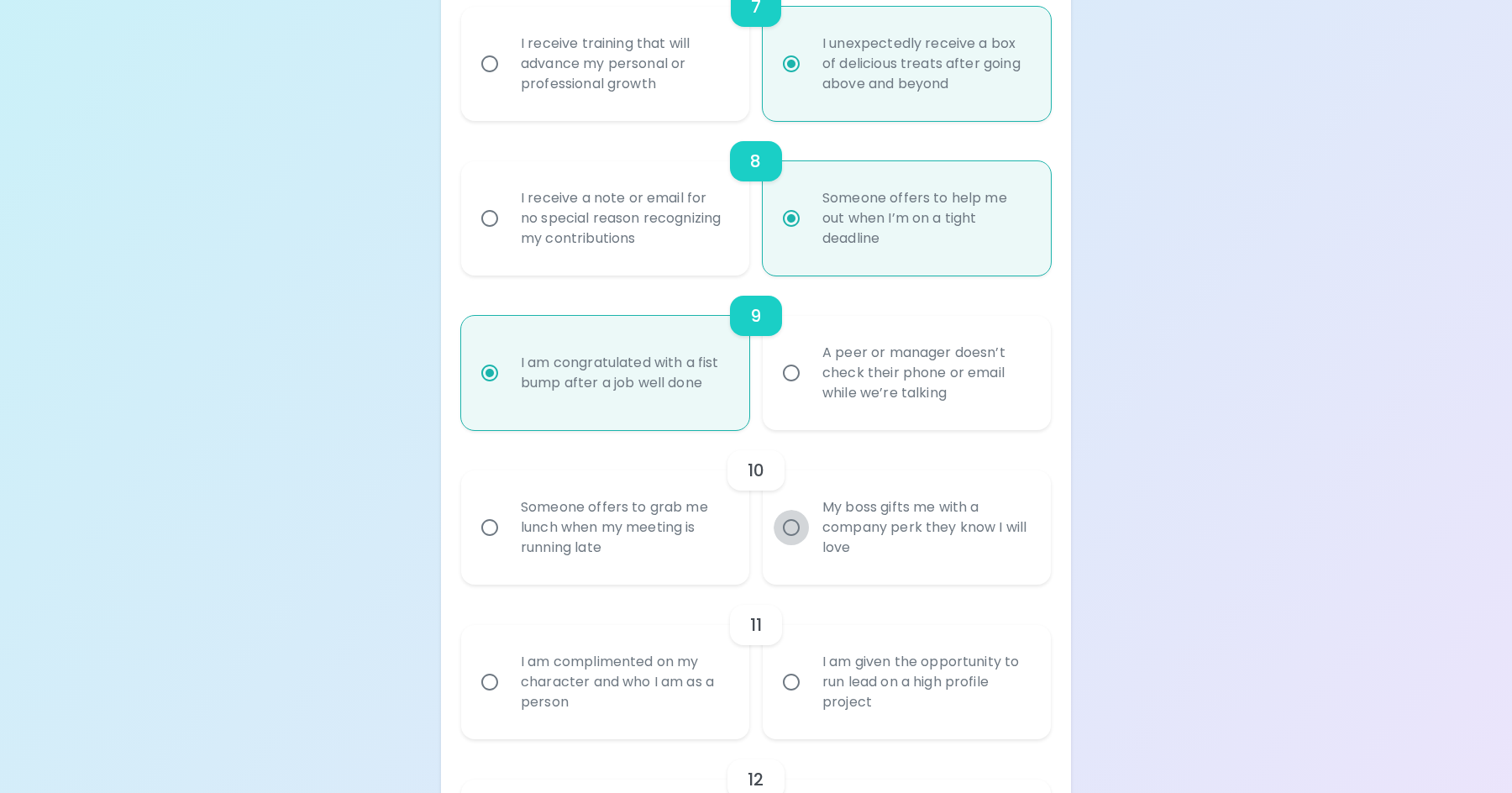
radio input "false"
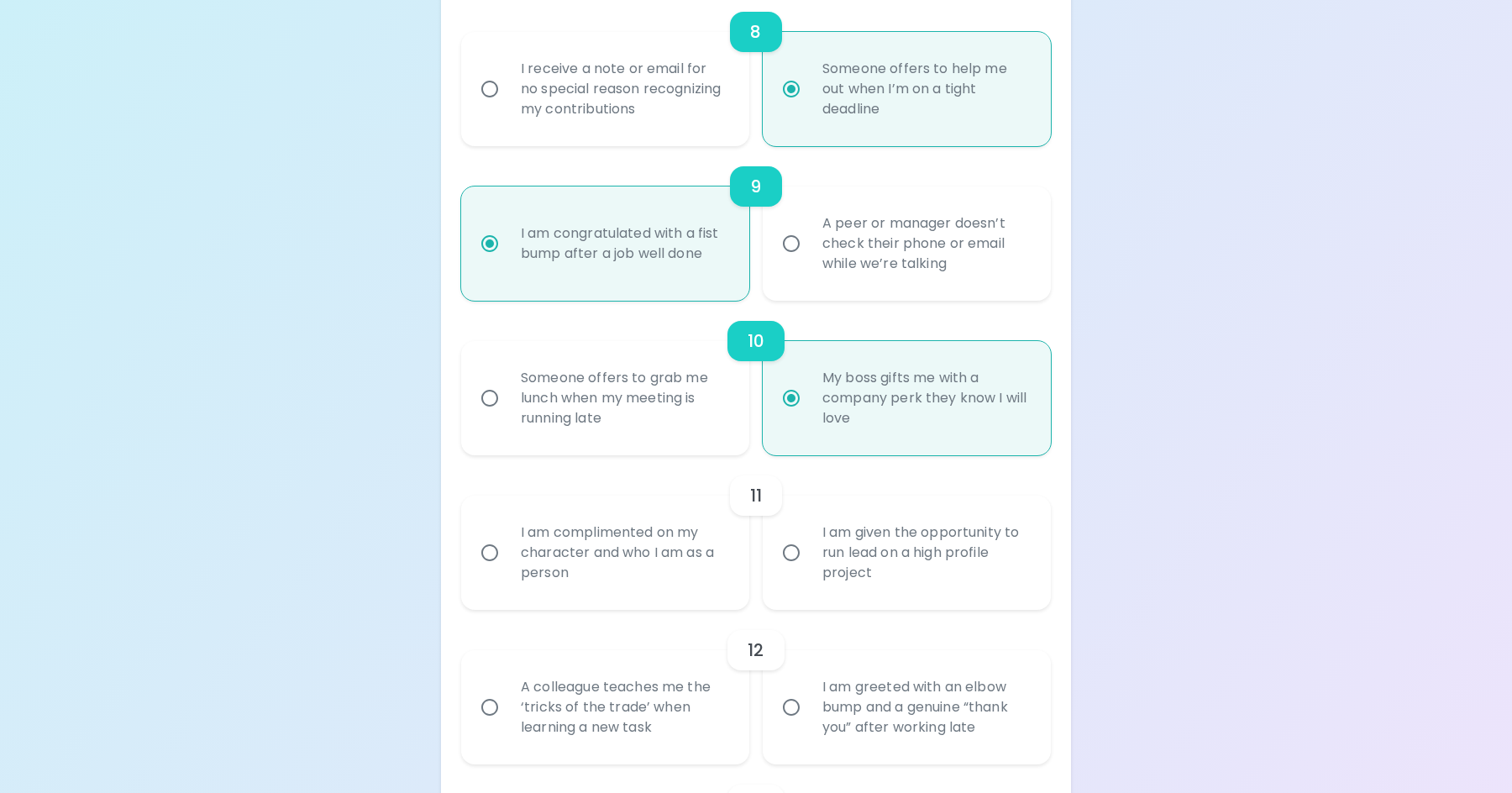
scroll to position [1518, 0]
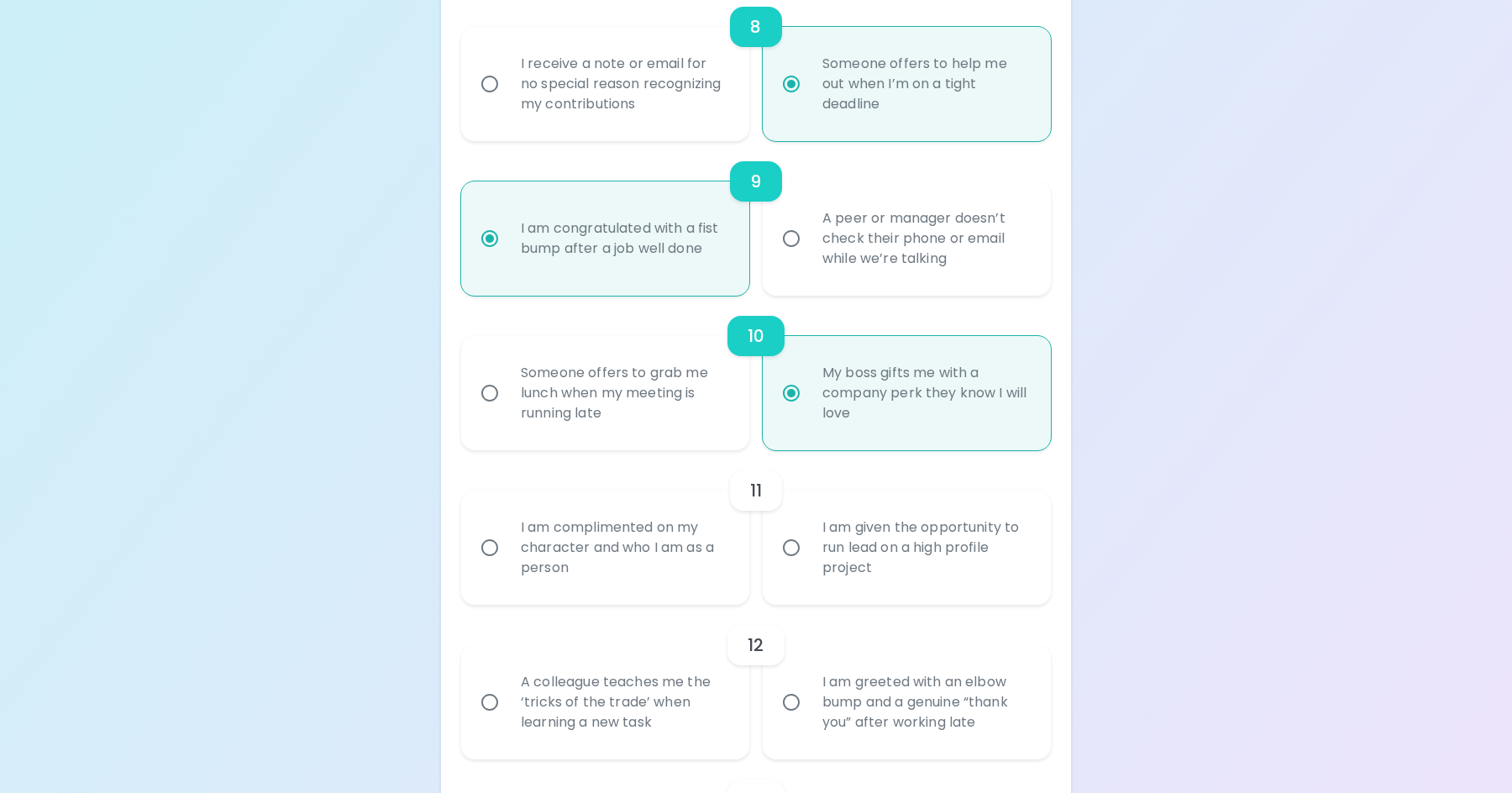
radio input "true"
click at [495, 545] on input "I am complimented on my character and who I am as a person" at bounding box center [490, 548] width 36 height 36
radio input "false"
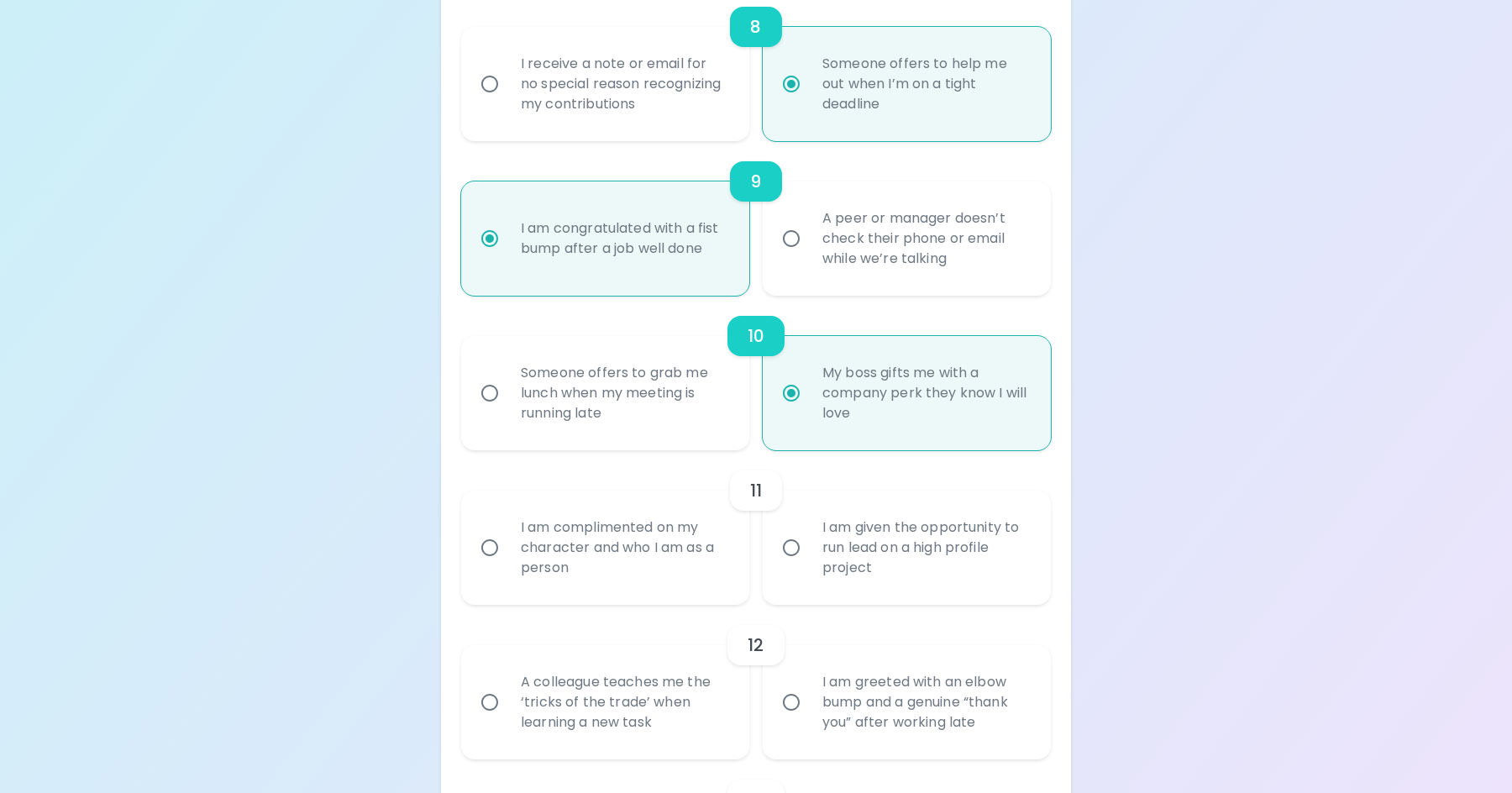
radio input "false"
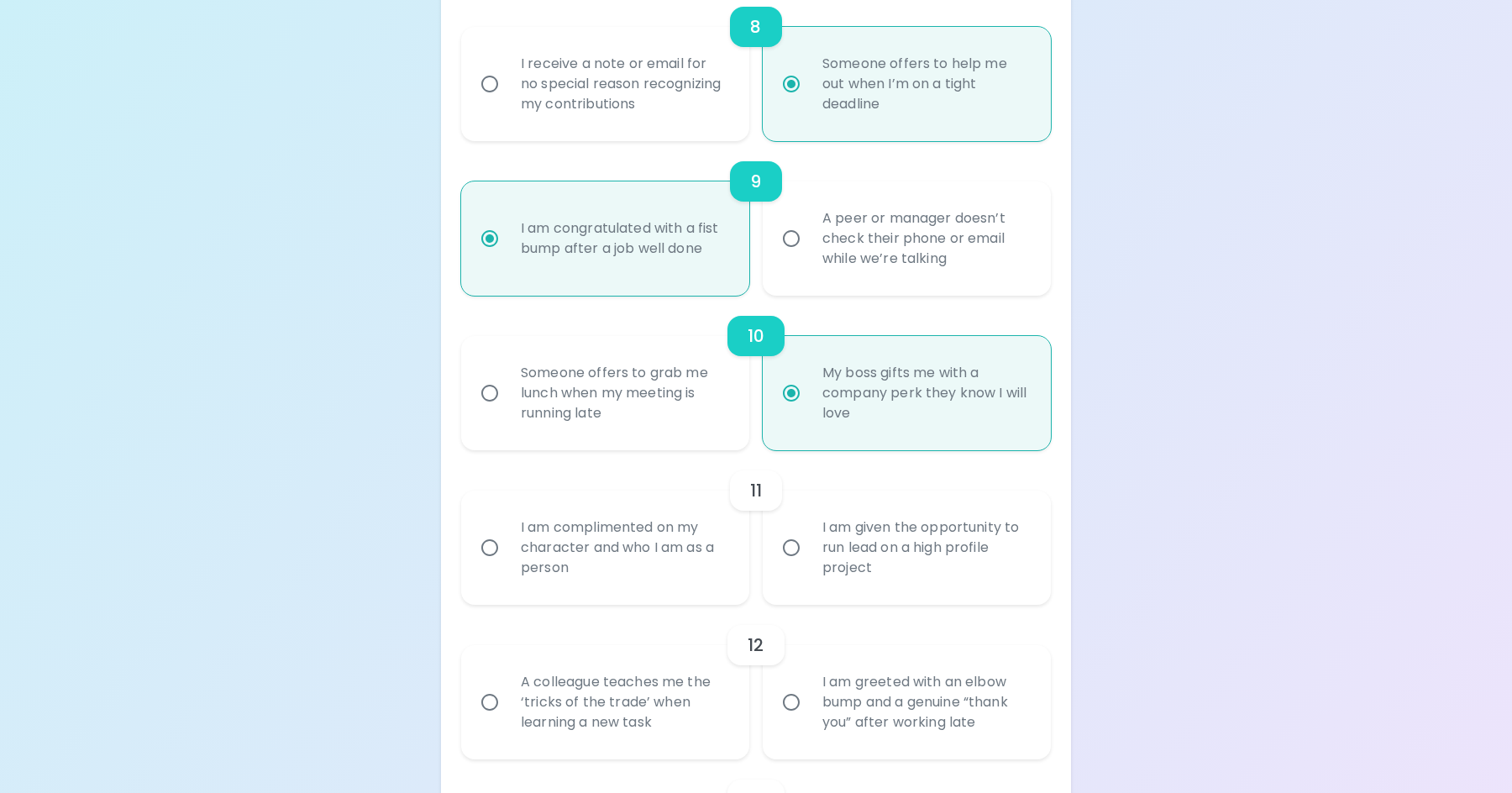
radio input "false"
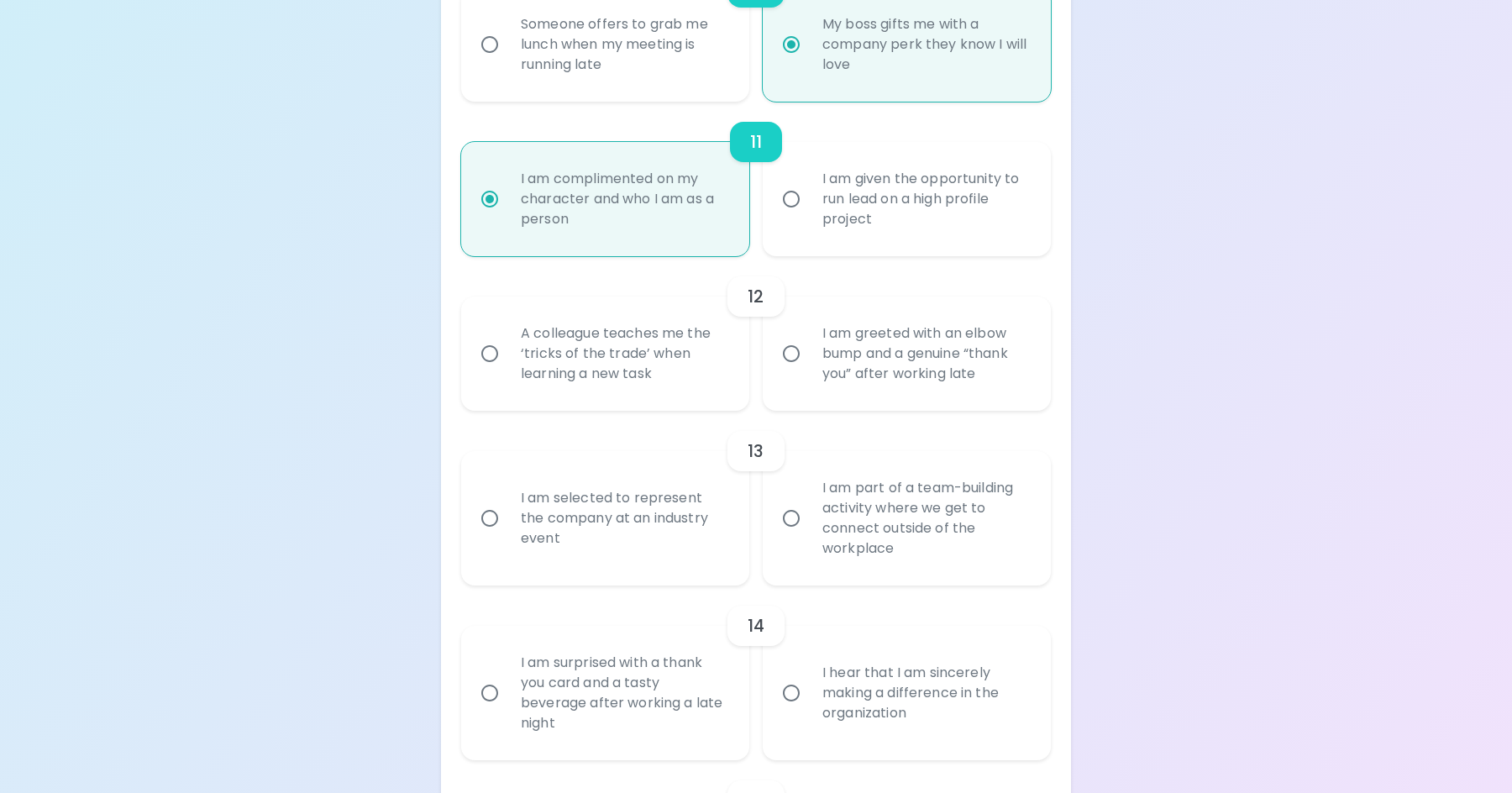
scroll to position [1881, 0]
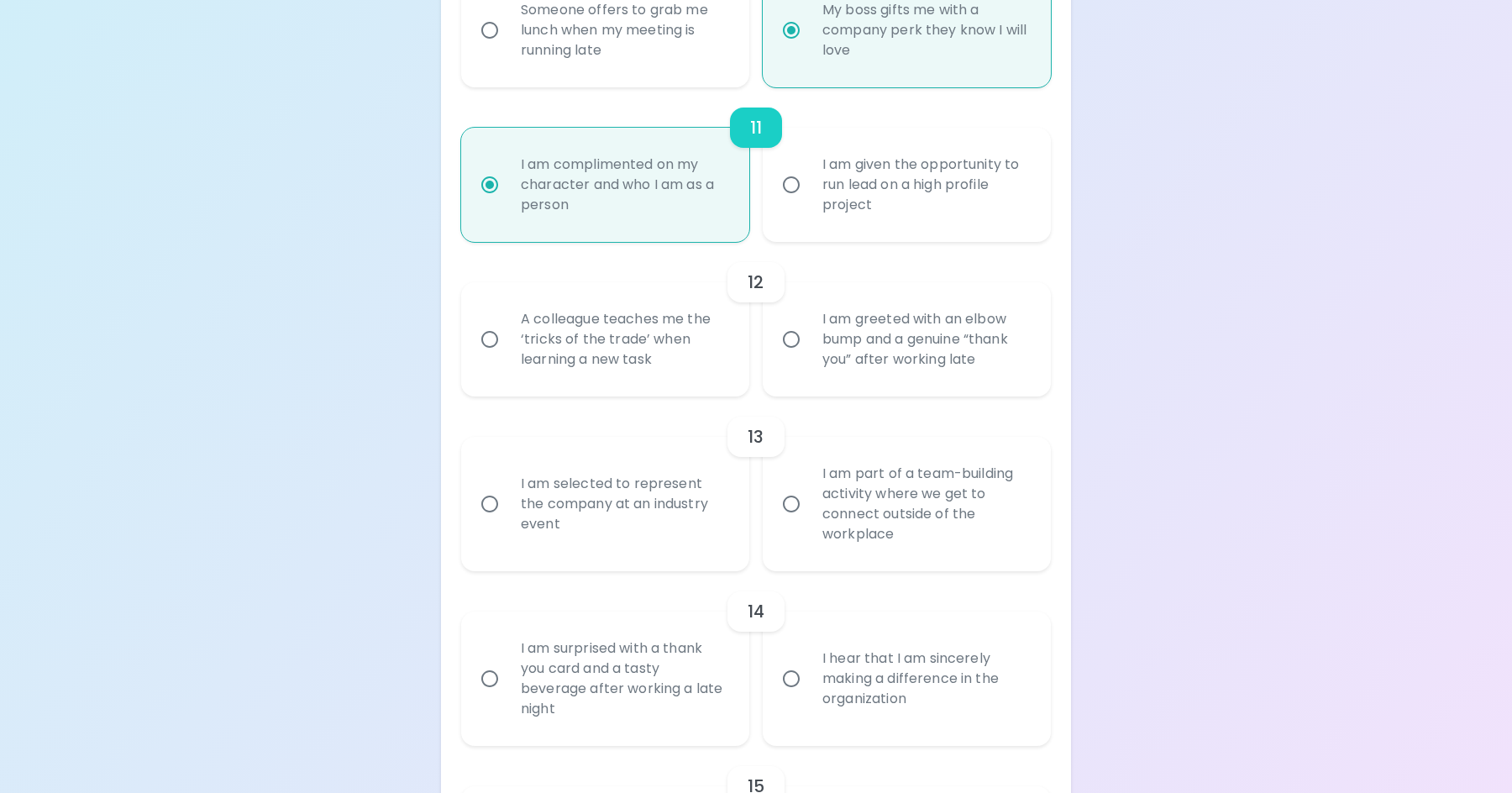
radio input "true"
click at [489, 336] on input "A colleague teaches me the ‘tricks of the trade’ when learning a new task" at bounding box center [490, 339] width 36 height 36
radio input "false"
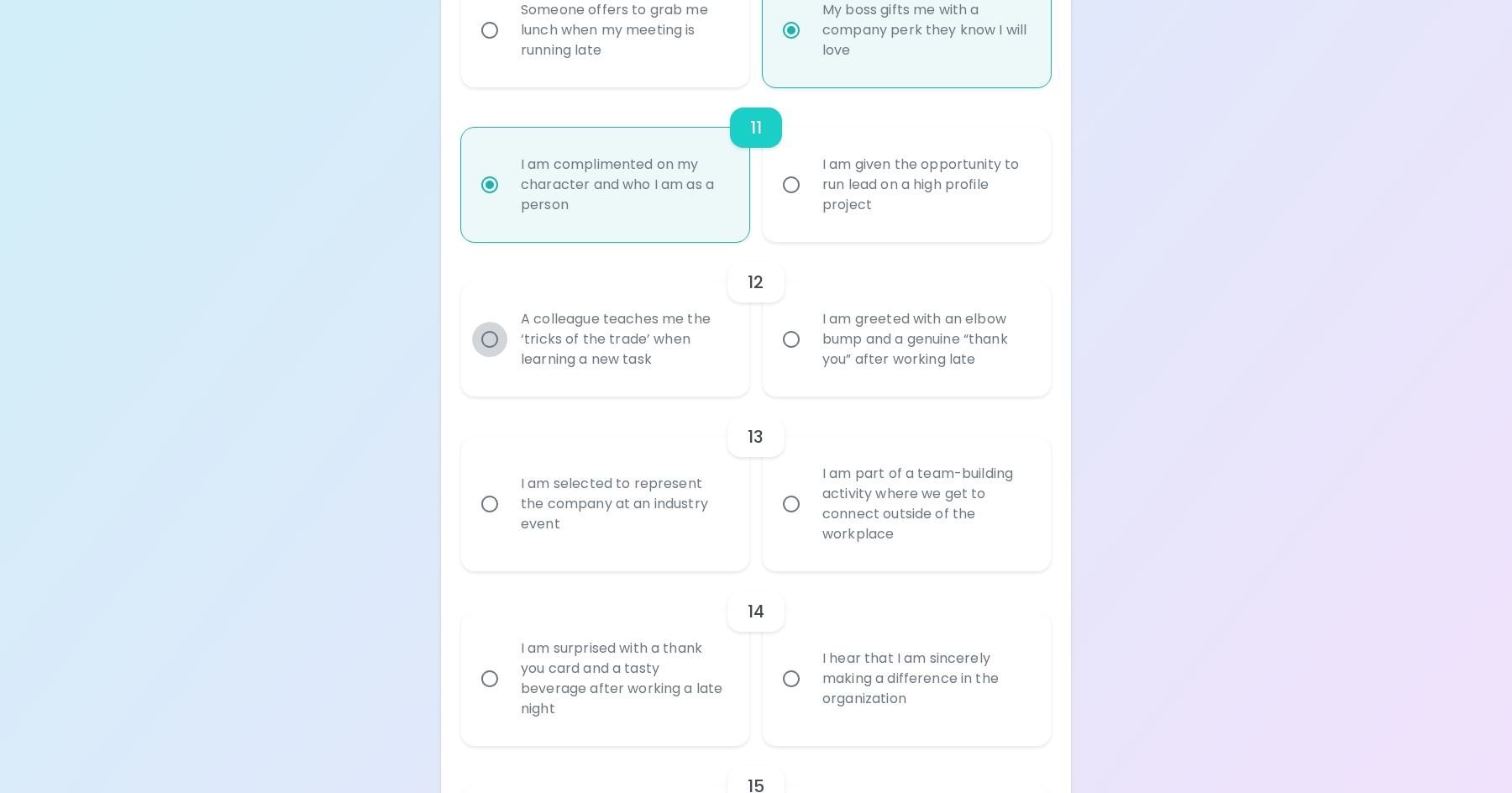
radio input "false"
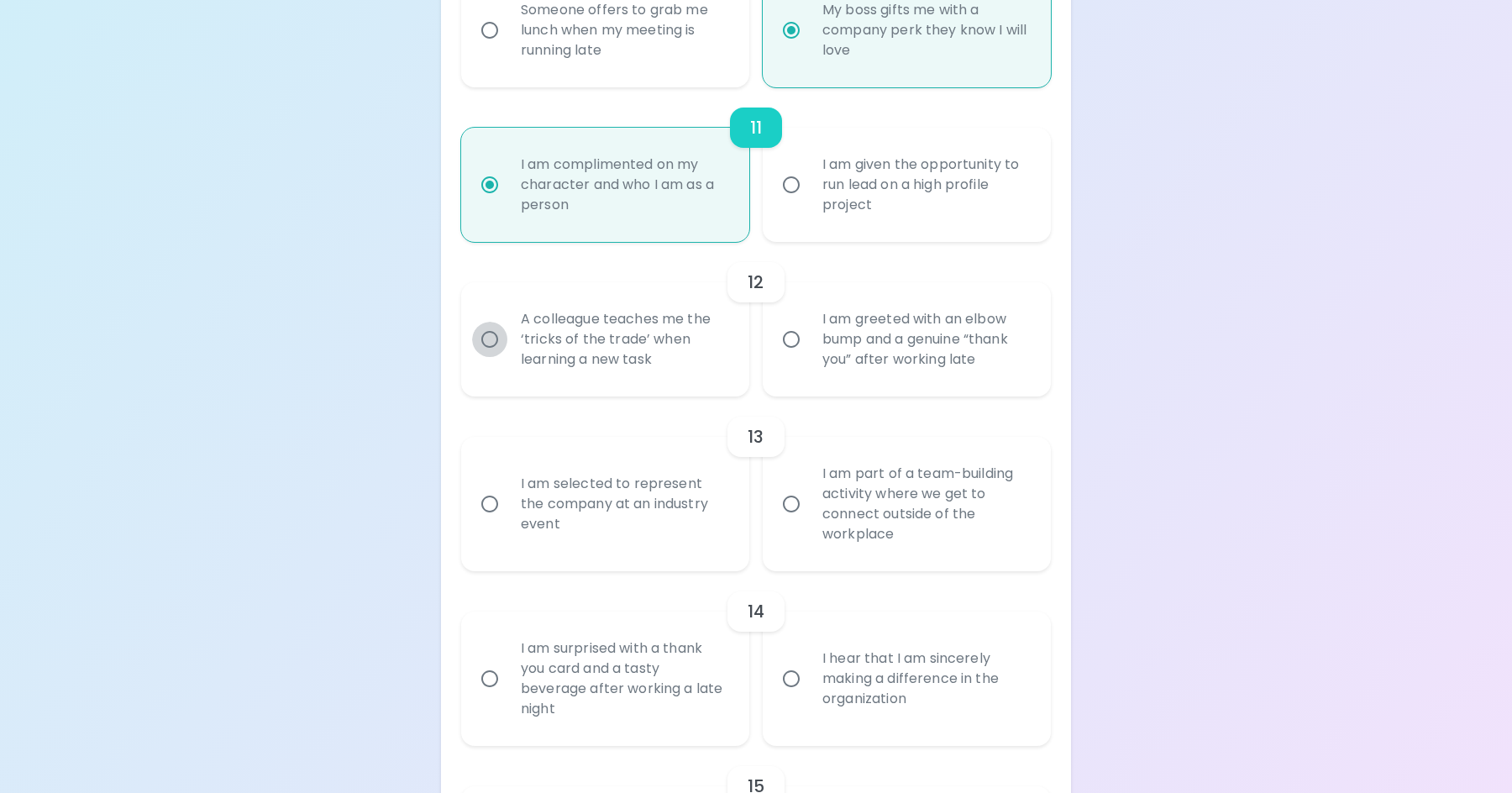
radio input "false"
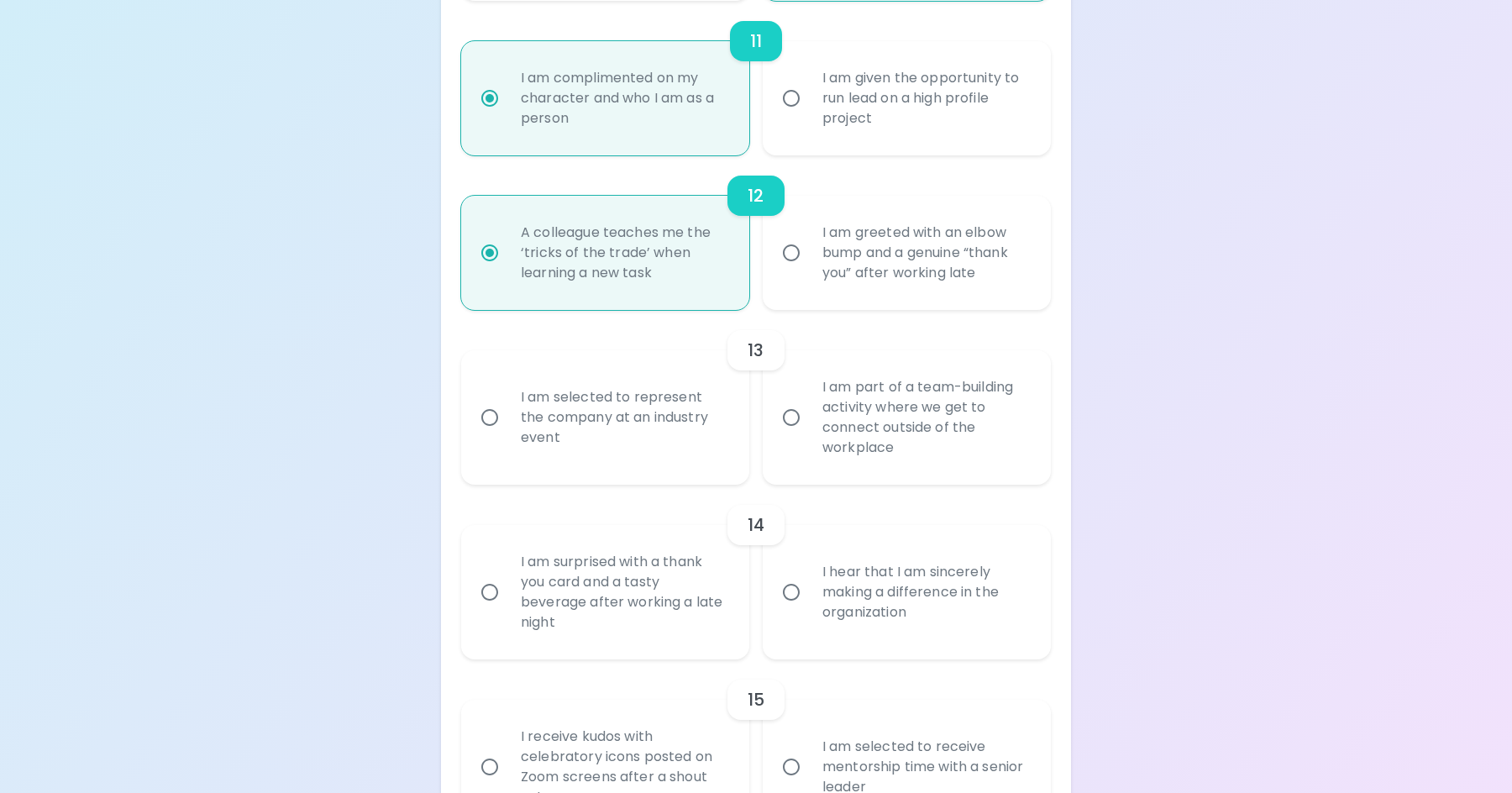
scroll to position [2016, 0]
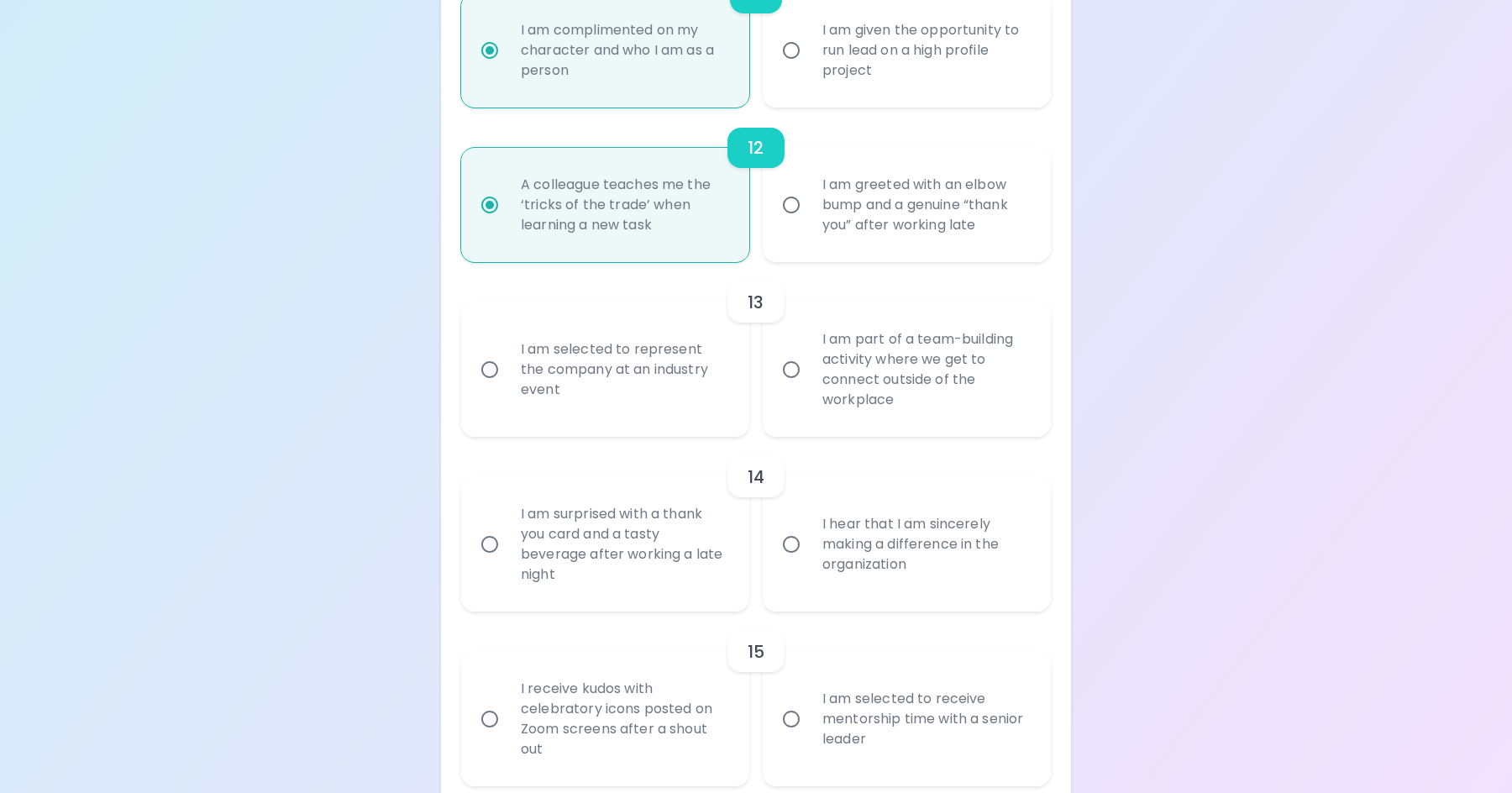
radio input "true"
click at [499, 371] on input "I am selected to represent the company at an industry event" at bounding box center [490, 370] width 36 height 36
radio input "false"
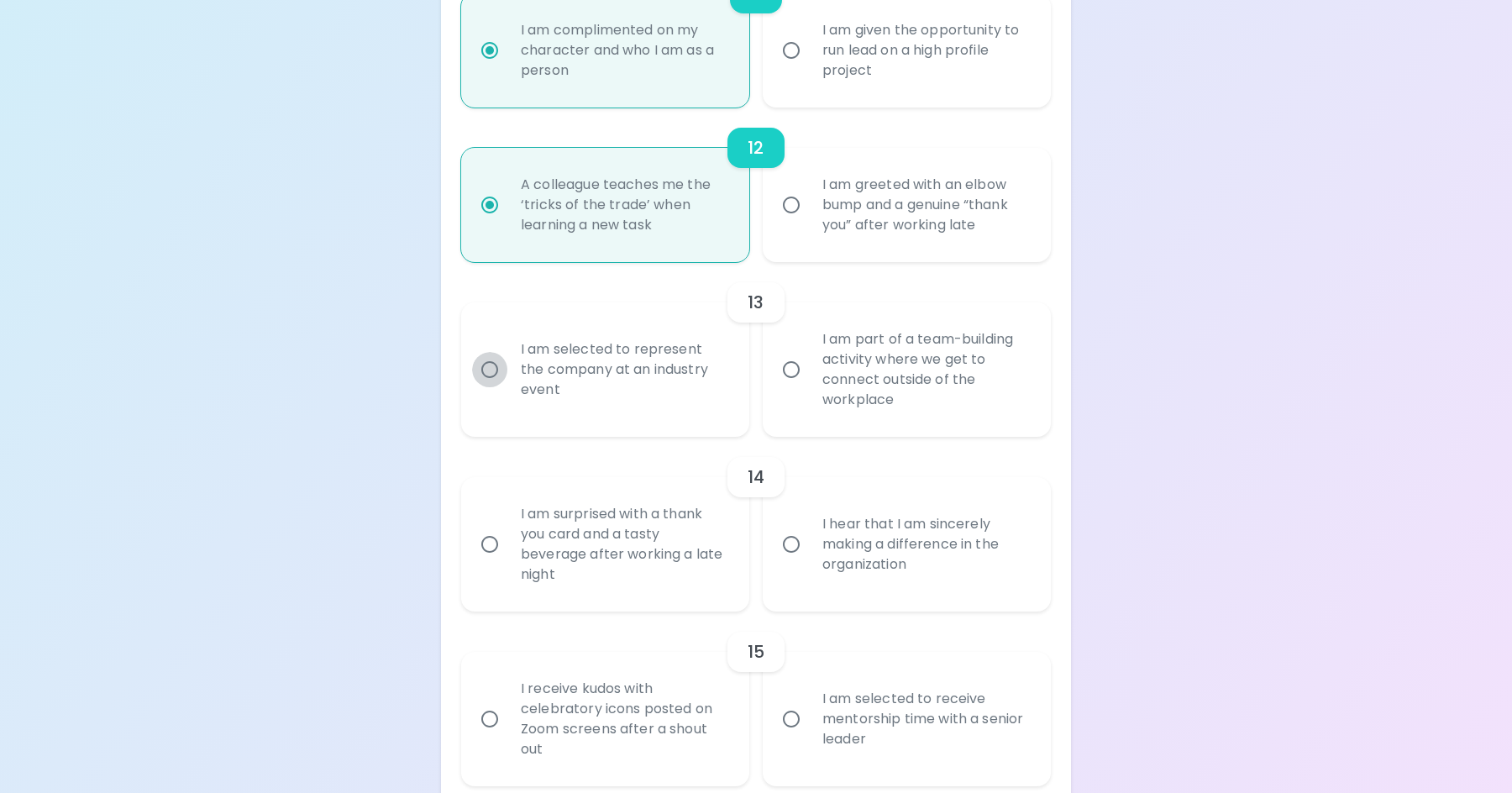
radio input "false"
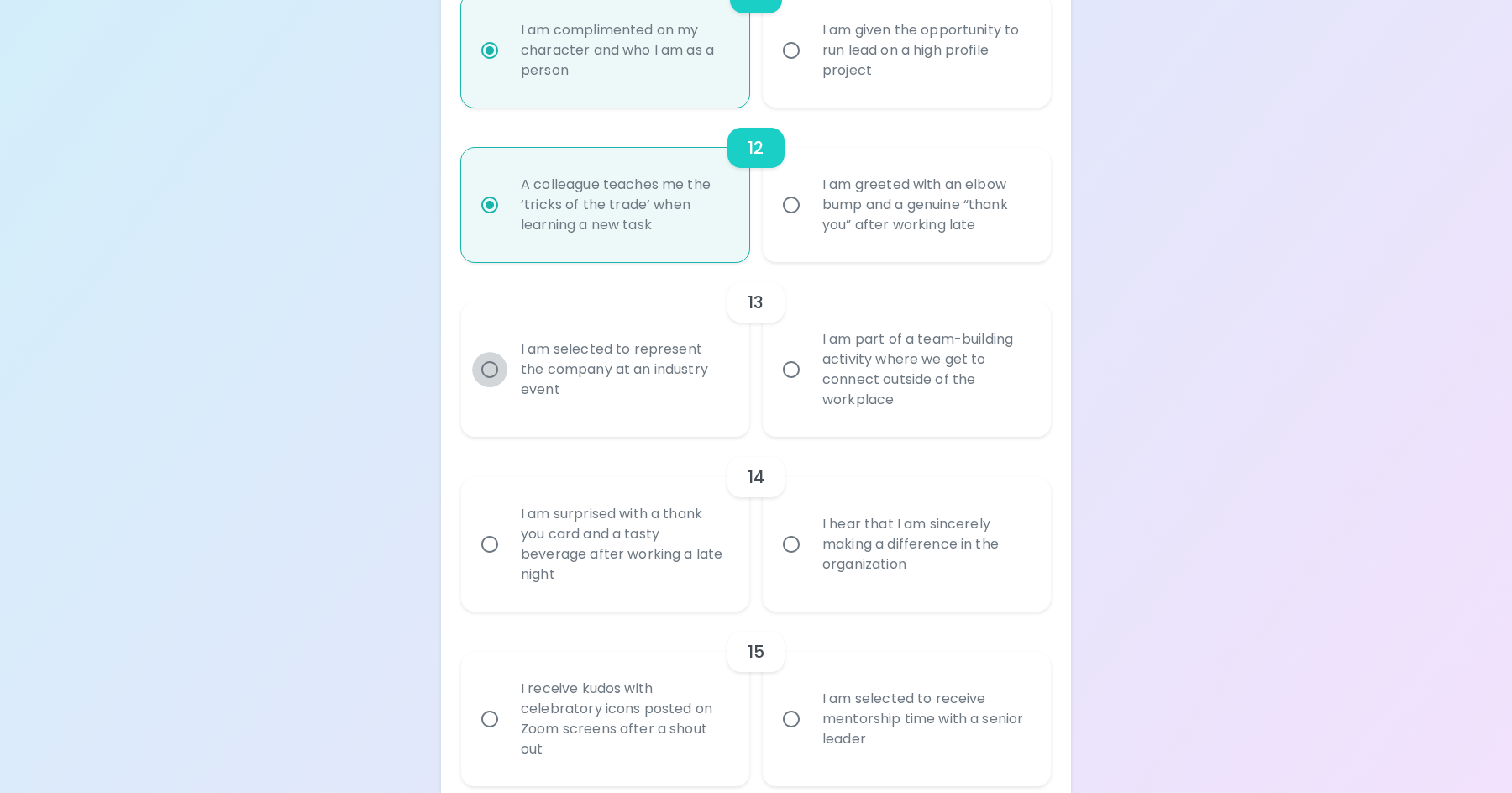
radio input "false"
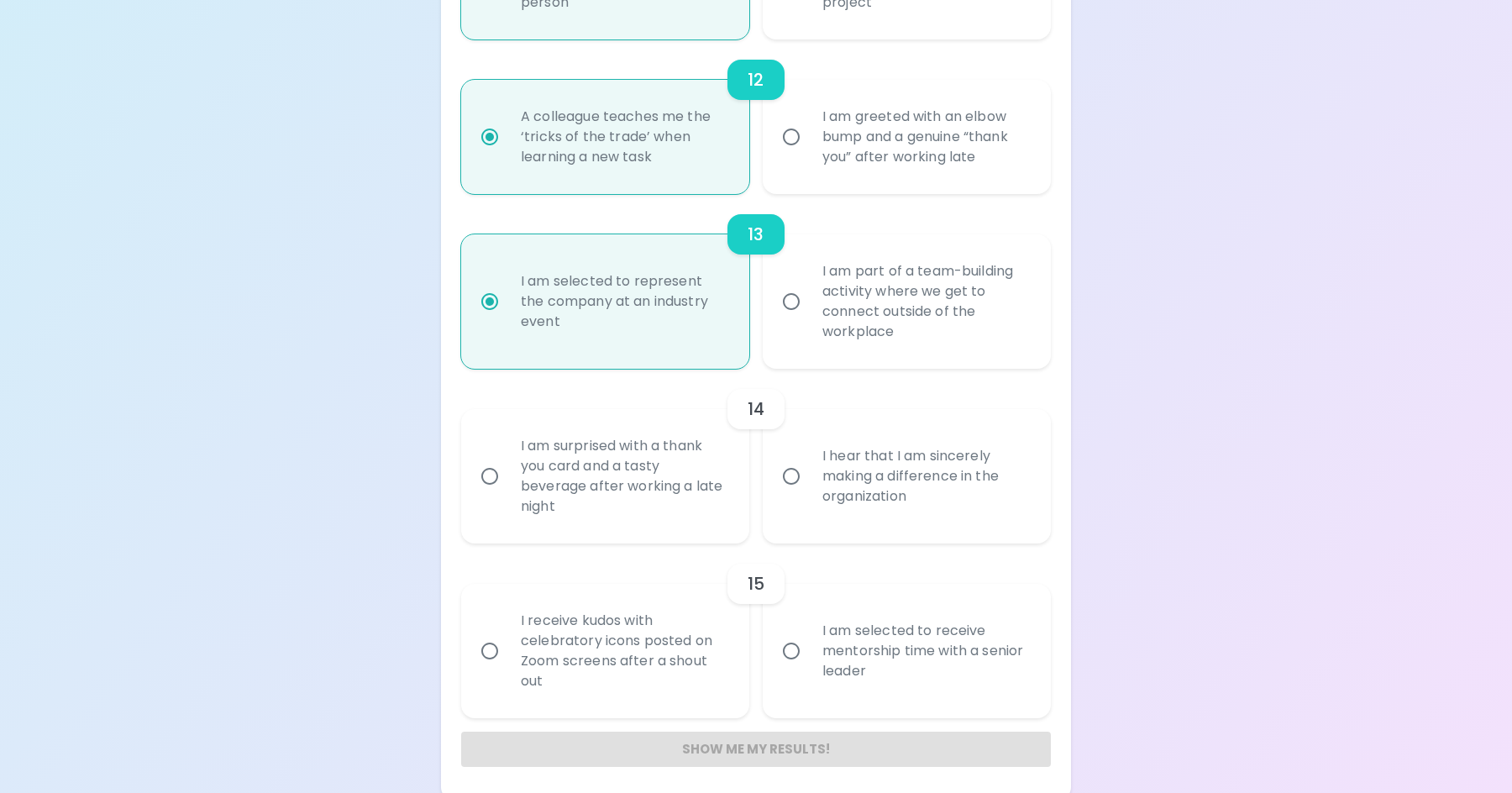
scroll to position [2091, 0]
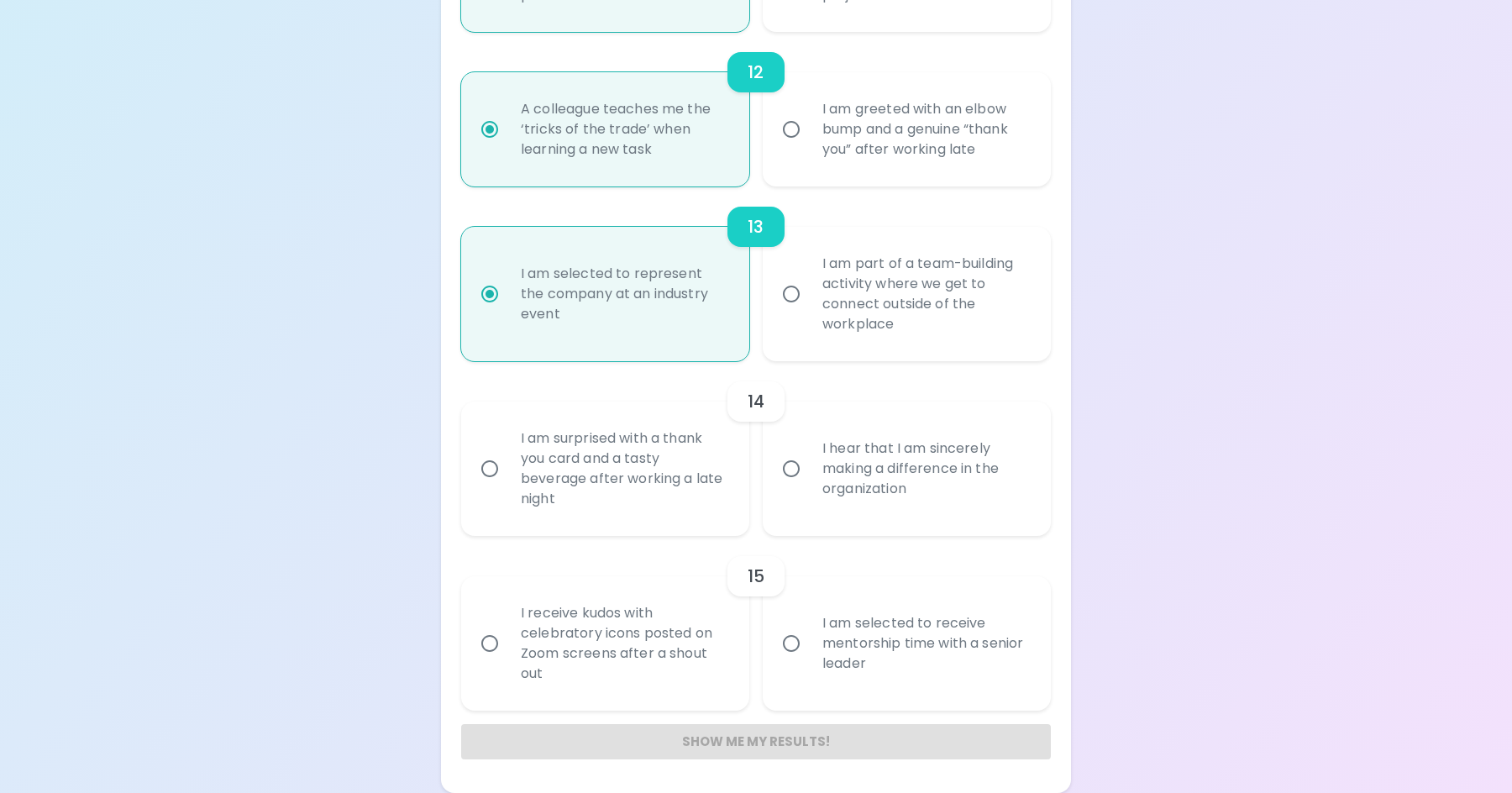
radio input "true"
click at [792, 464] on input "I hear that I am sincerely making a difference in the organization" at bounding box center [791, 469] width 36 height 36
radio input "false"
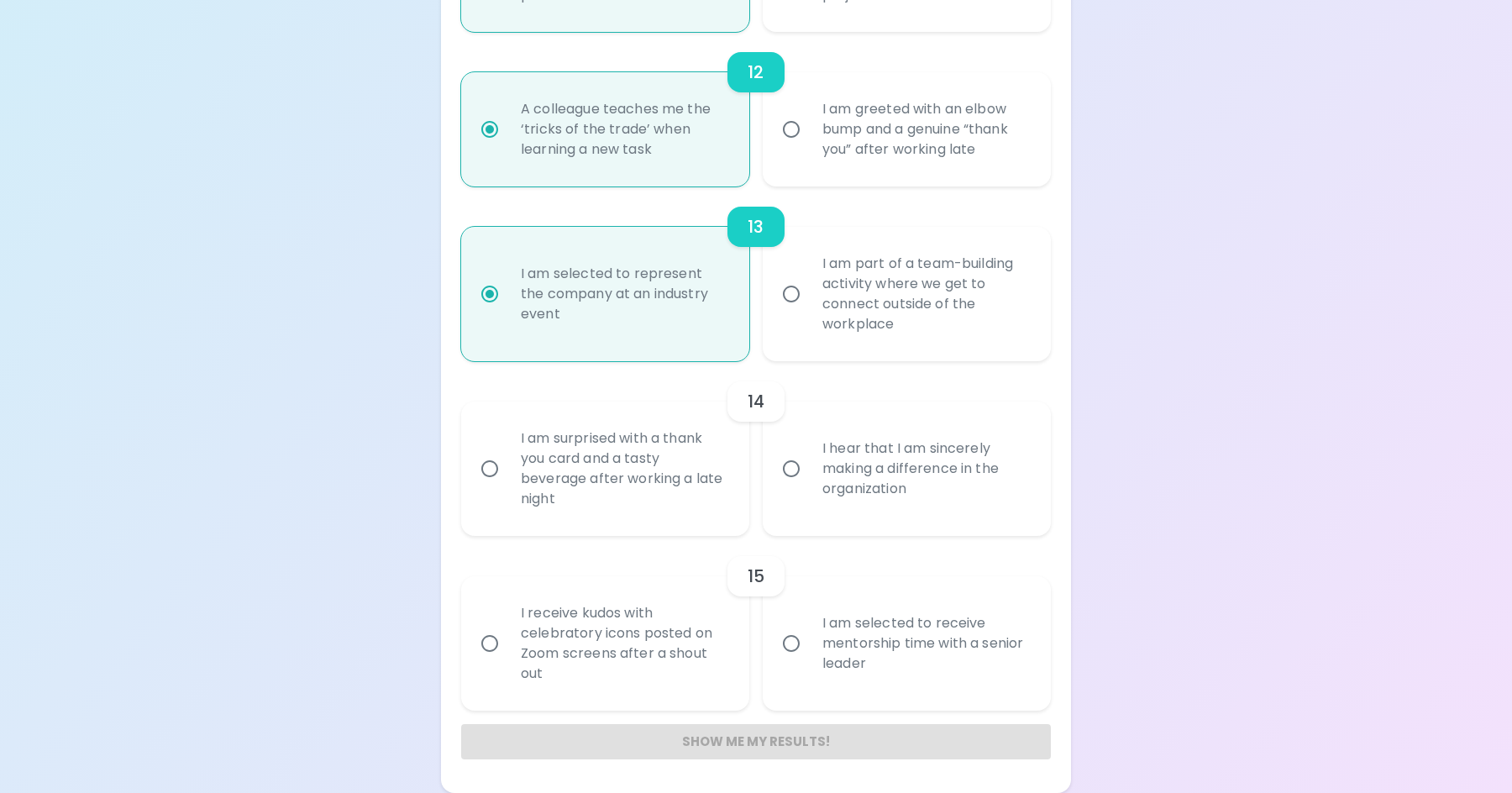
radio input "false"
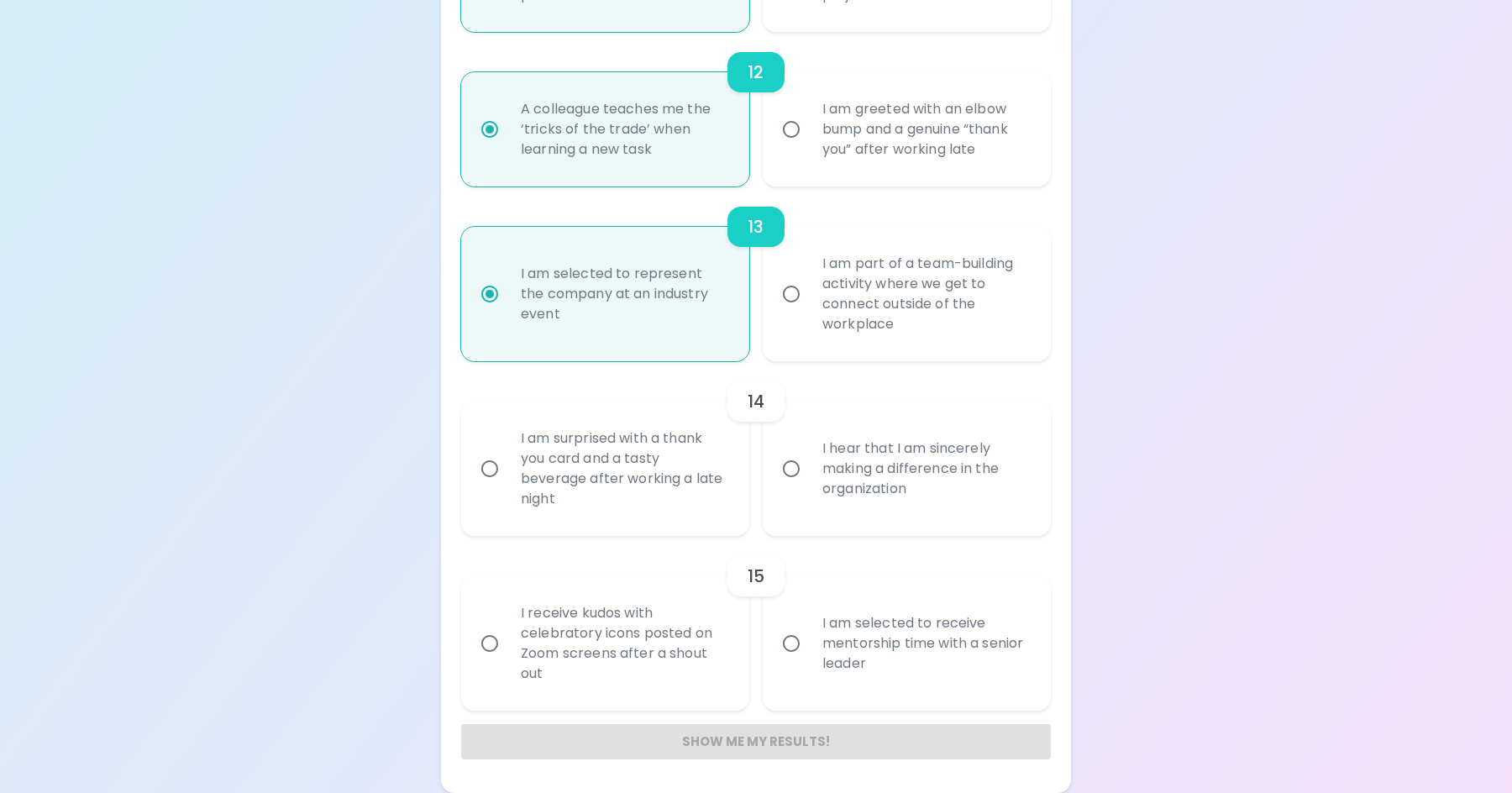
radio input "false"
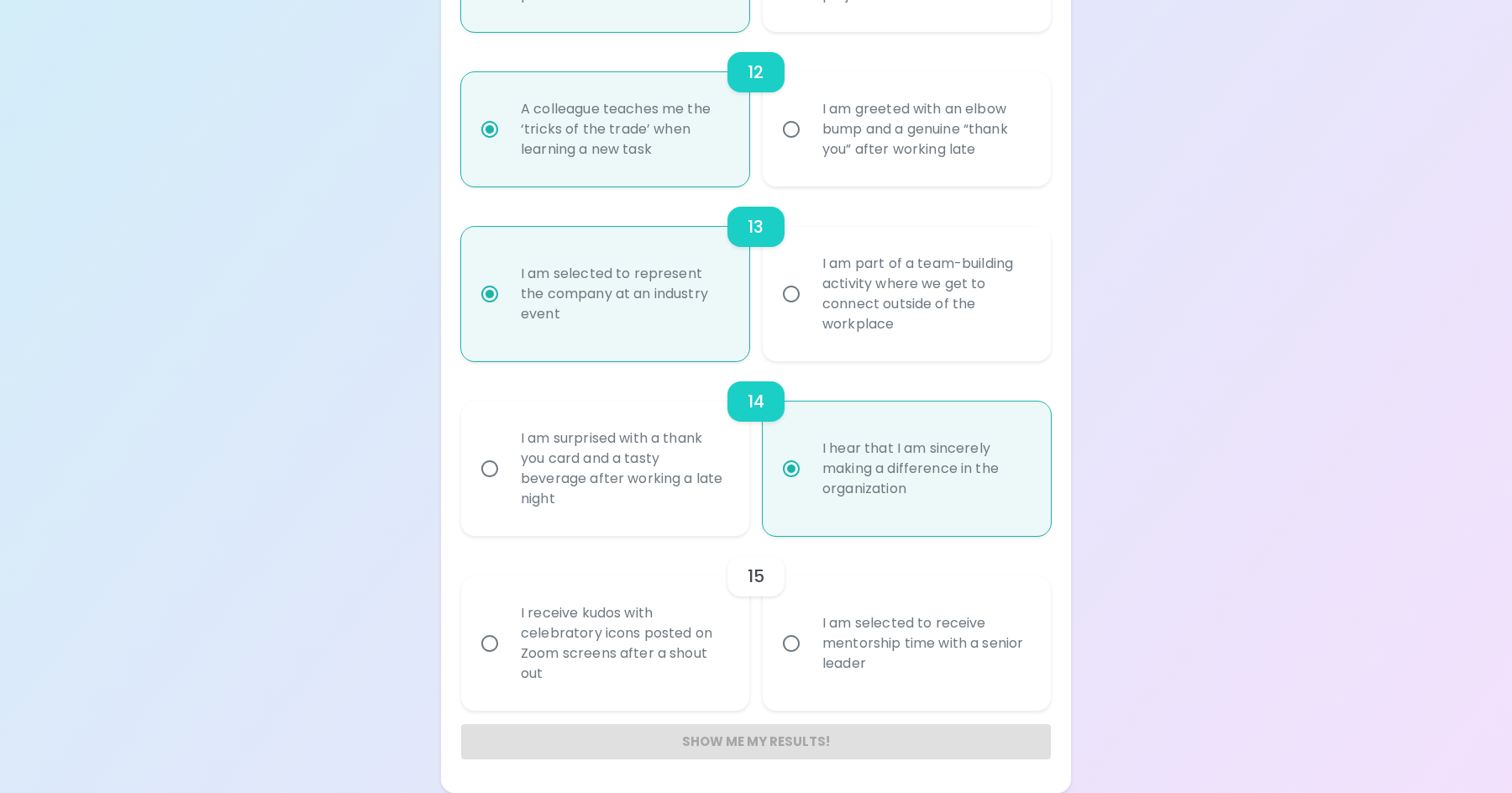
radio input "true"
click at [789, 648] on input "I am selected to receive mentorship time with a senior leader" at bounding box center [791, 644] width 36 height 36
radio input "false"
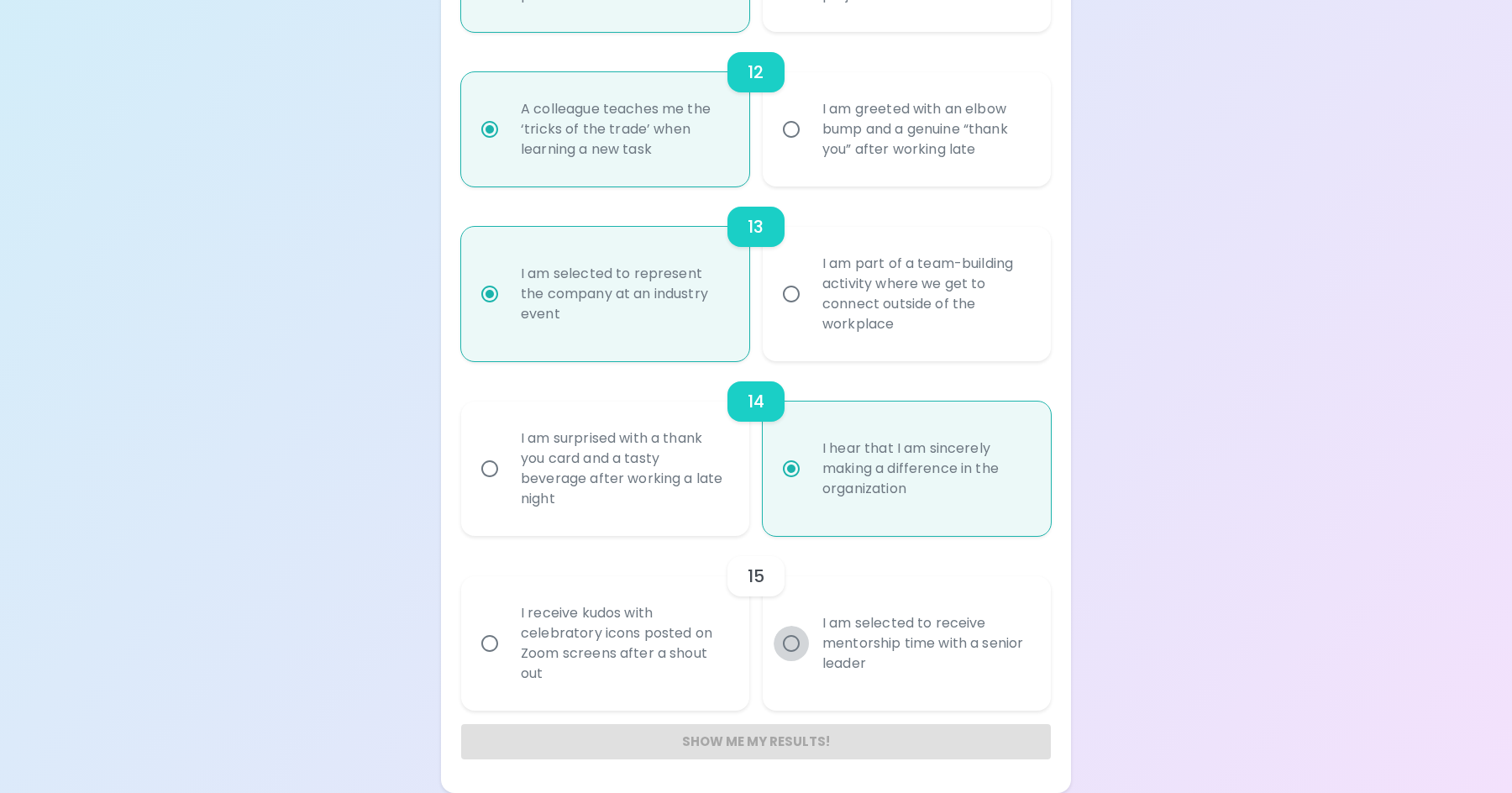
radio input "false"
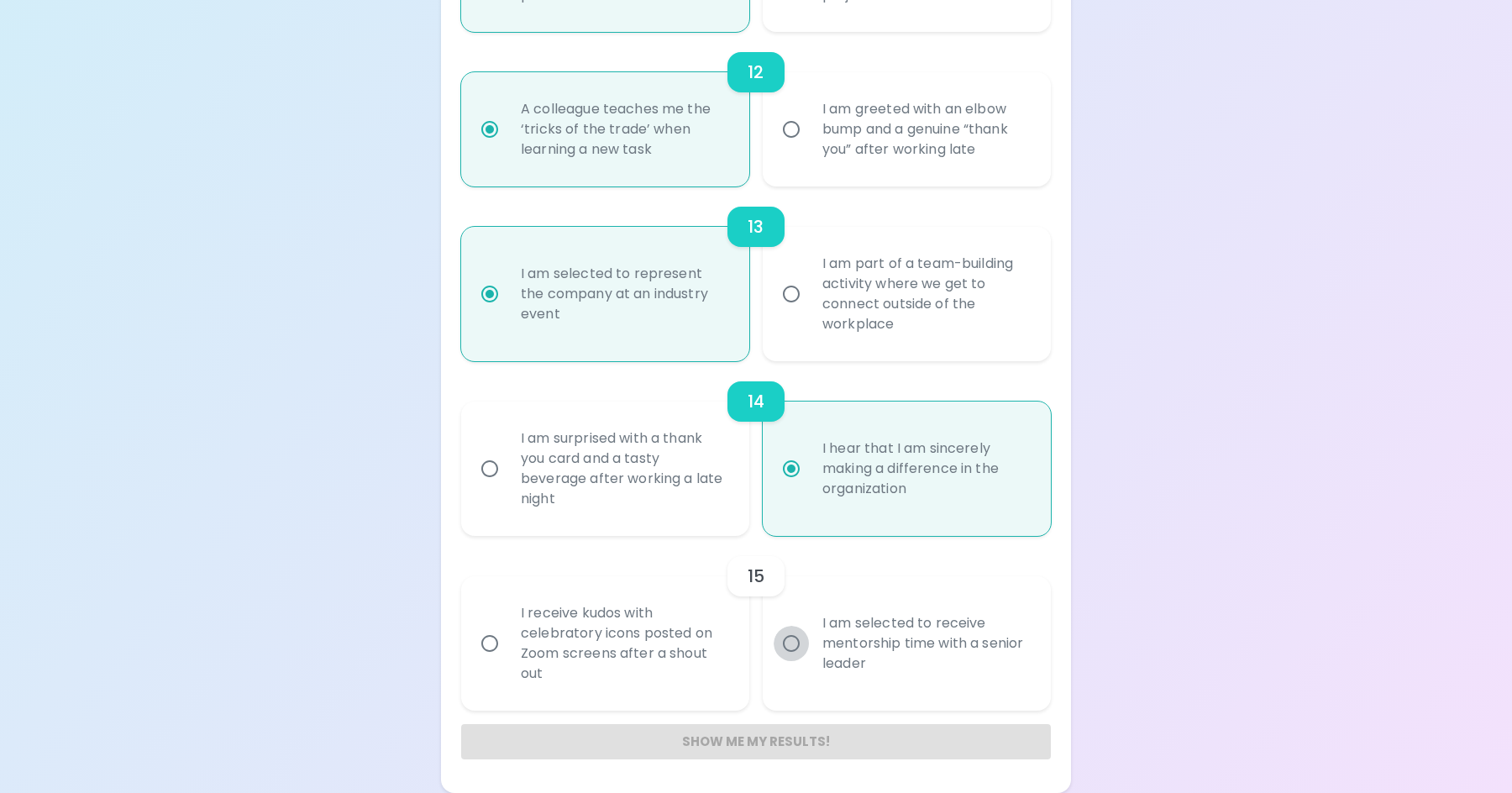
radio input "false"
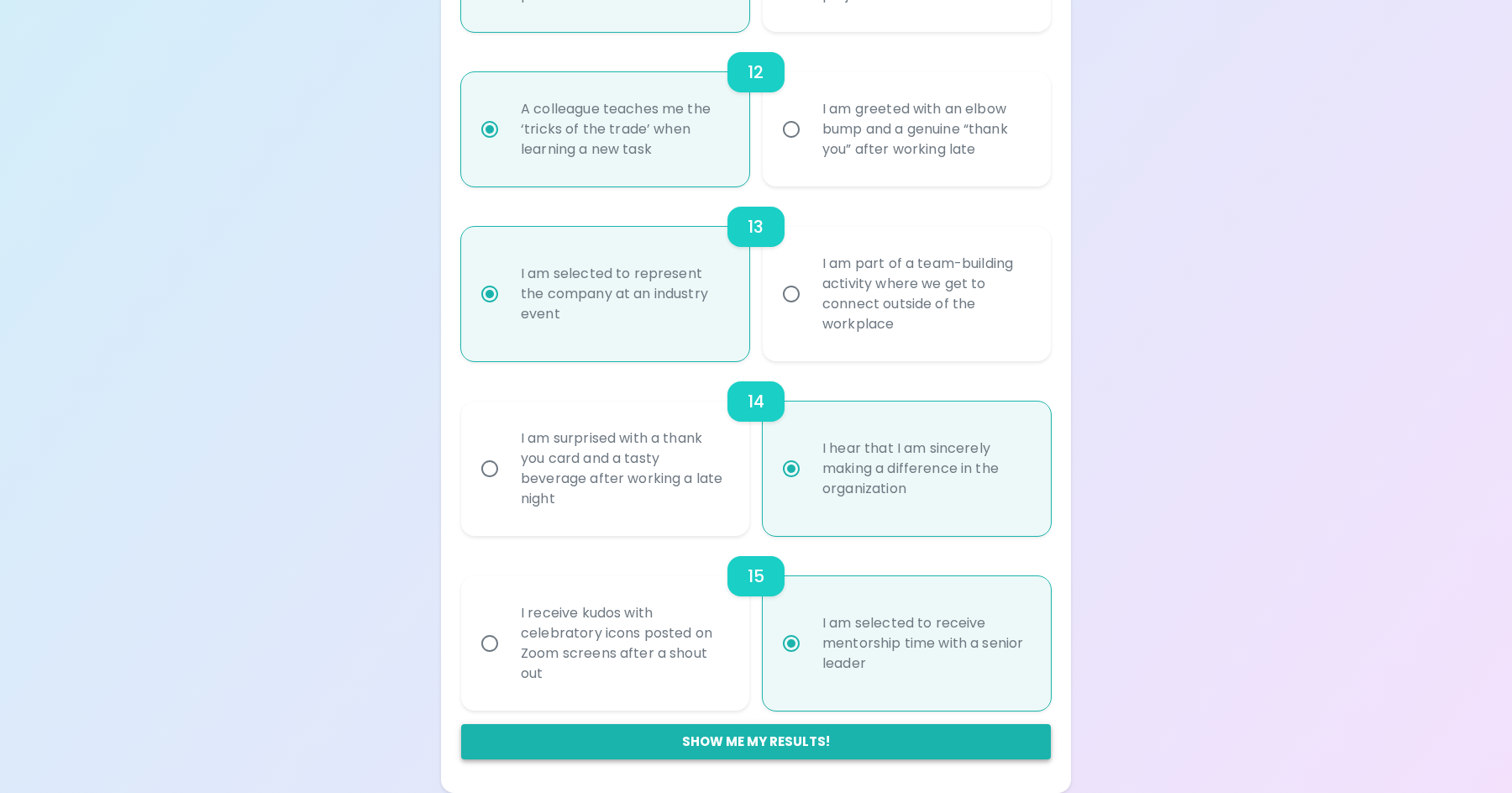
radio input "true"
click at [781, 744] on button "Show me my results!" at bounding box center [756, 742] width 589 height 36
radio input "false"
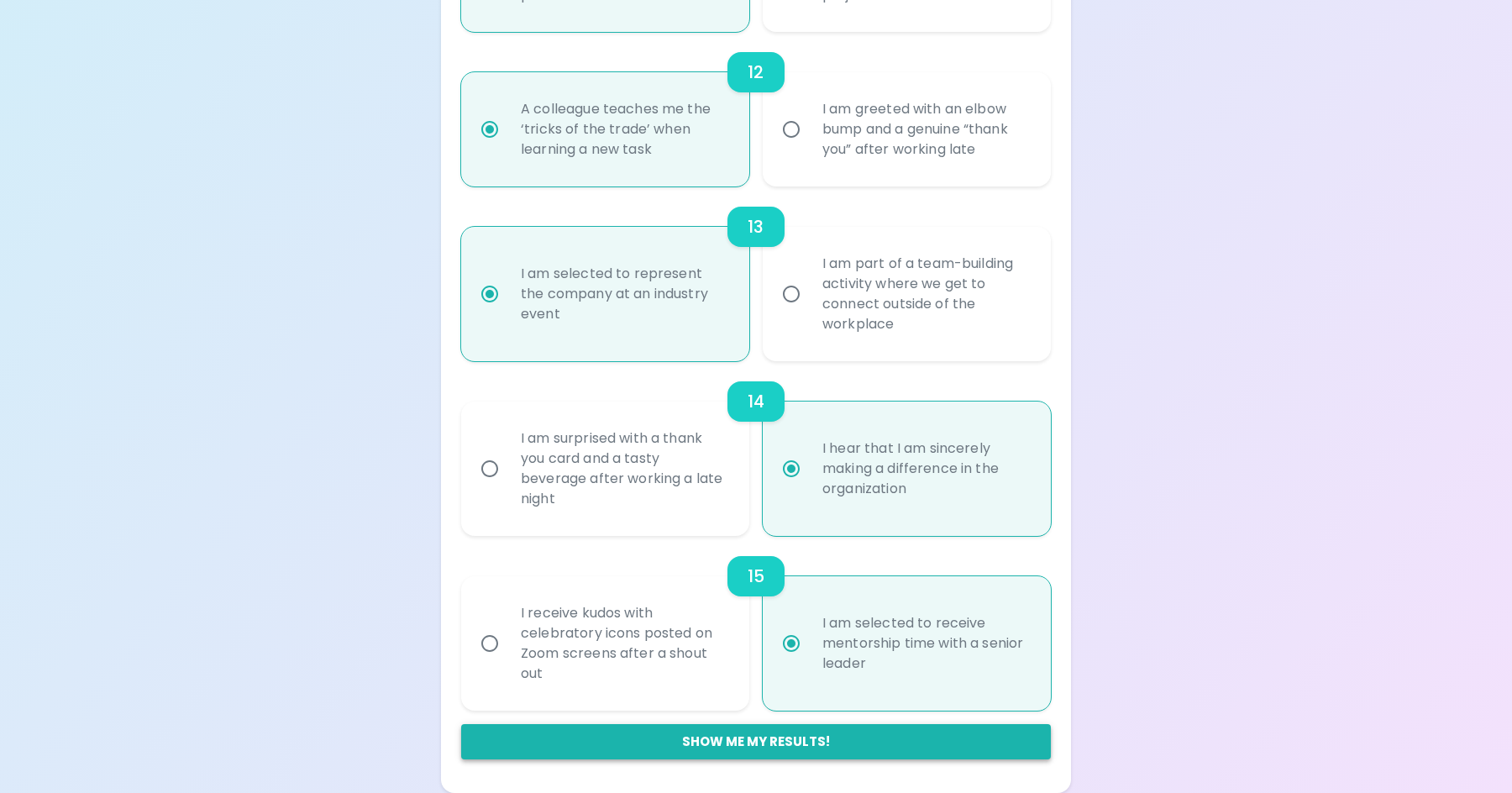
radio input "false"
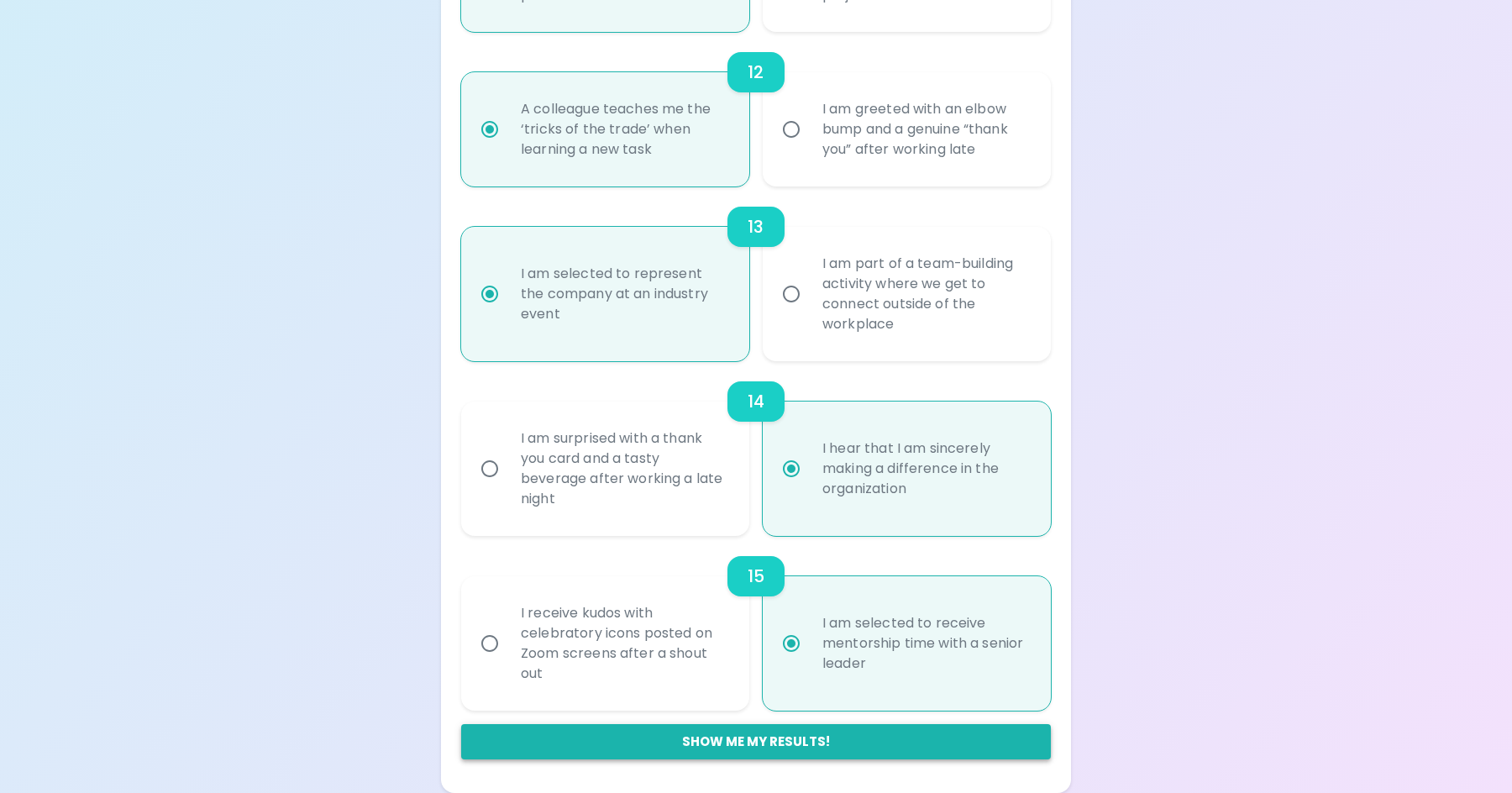
radio input "false"
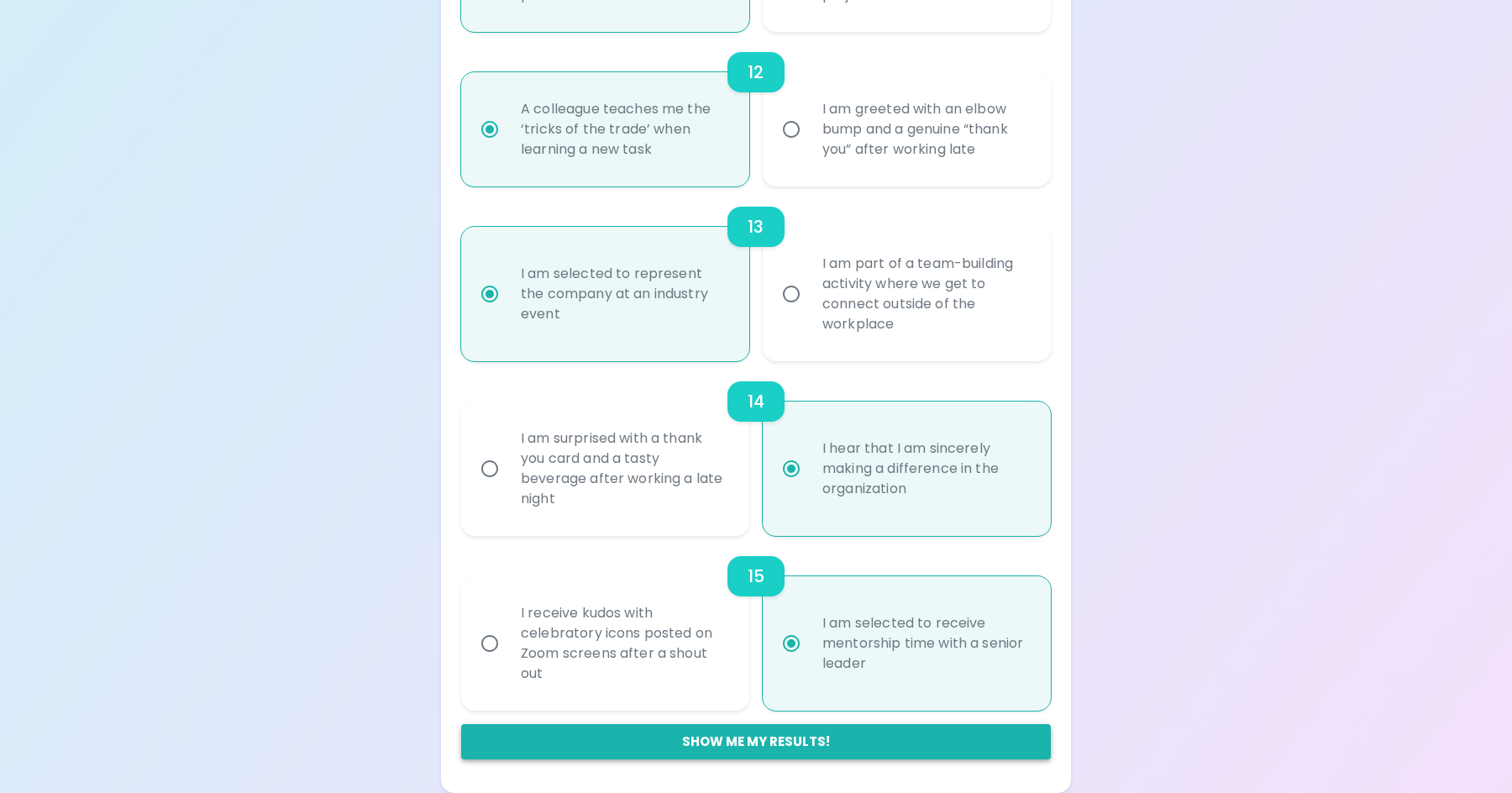
radio input "false"
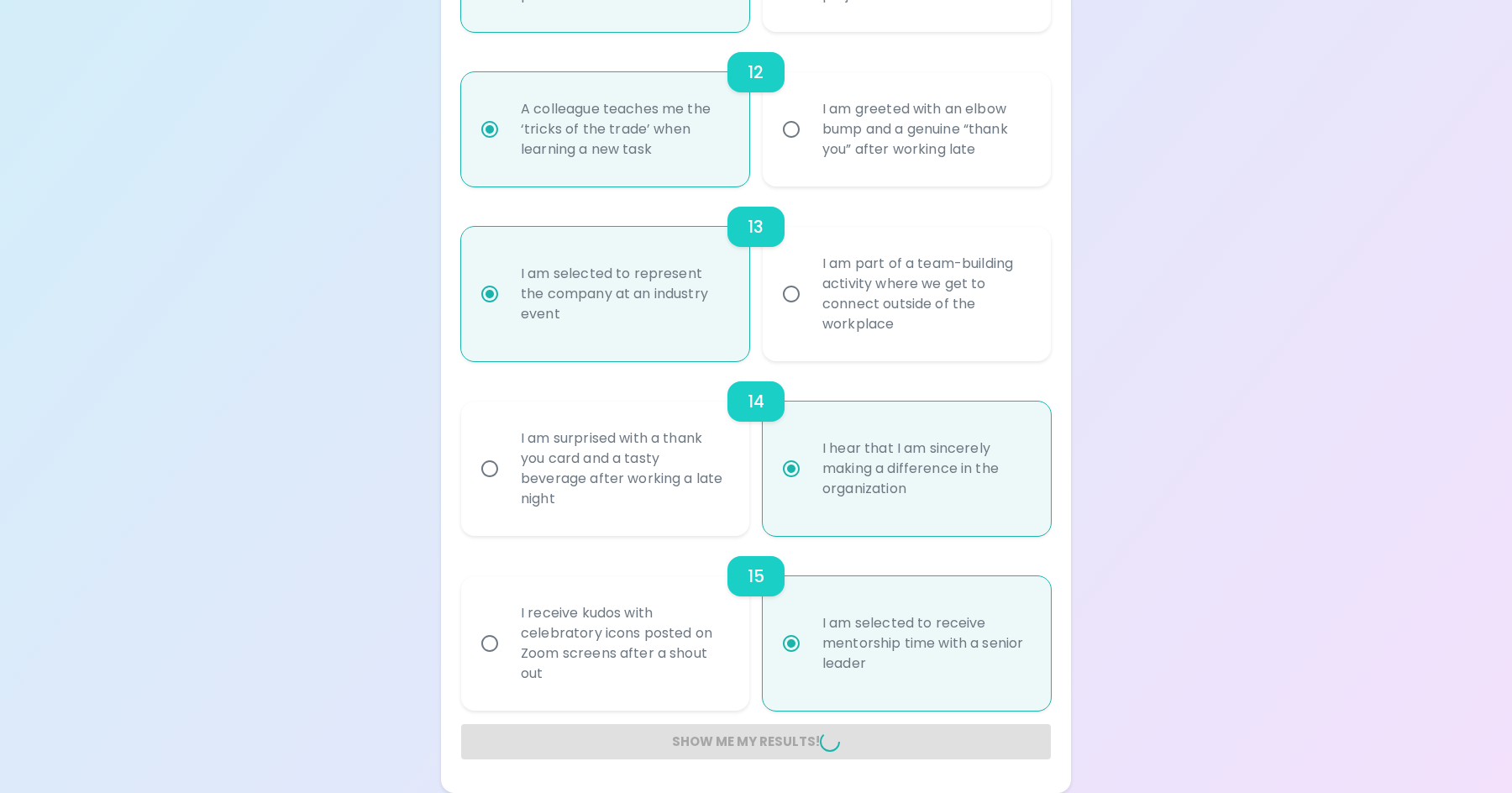
radio input "false"
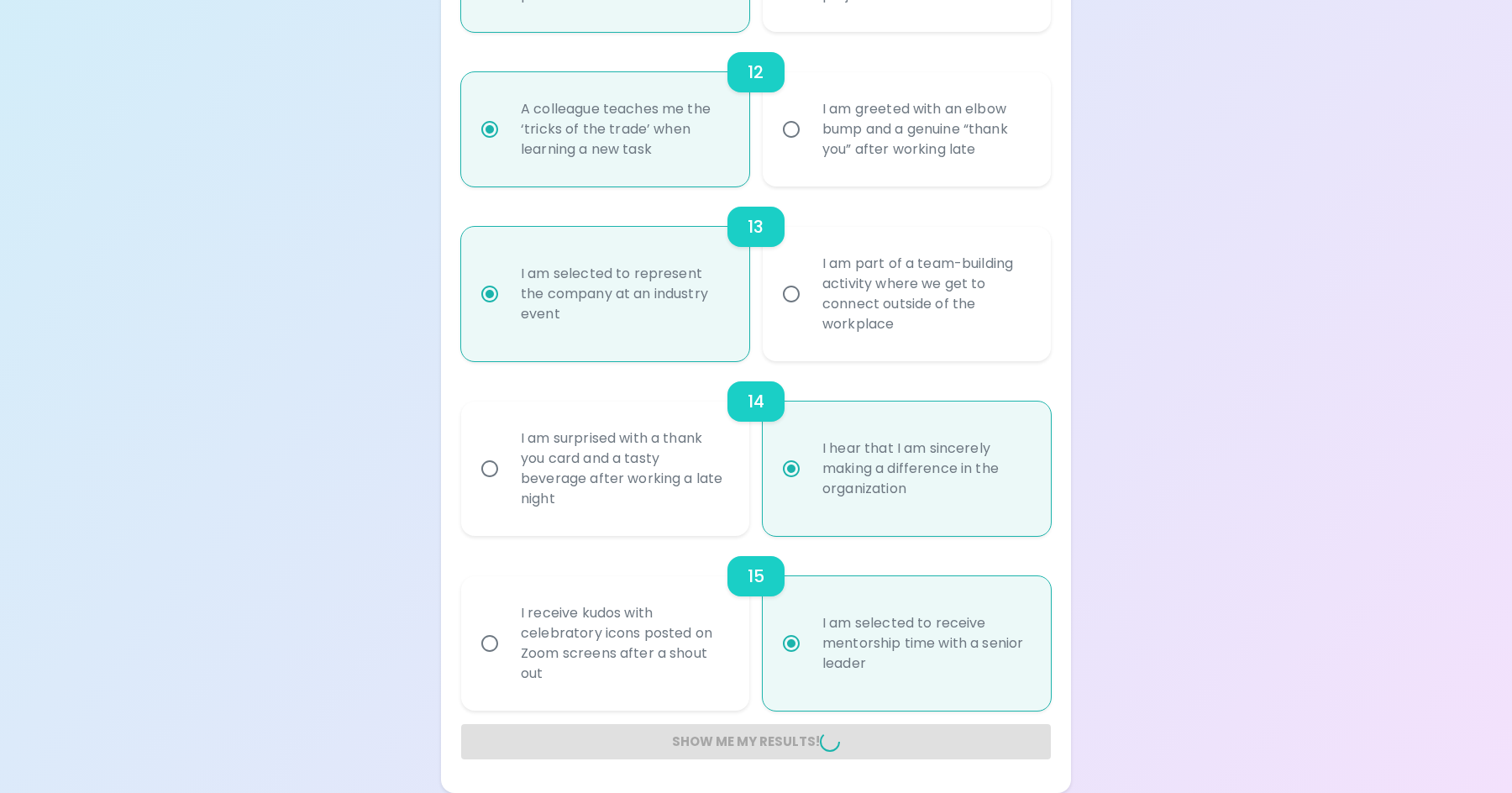
radio input "false"
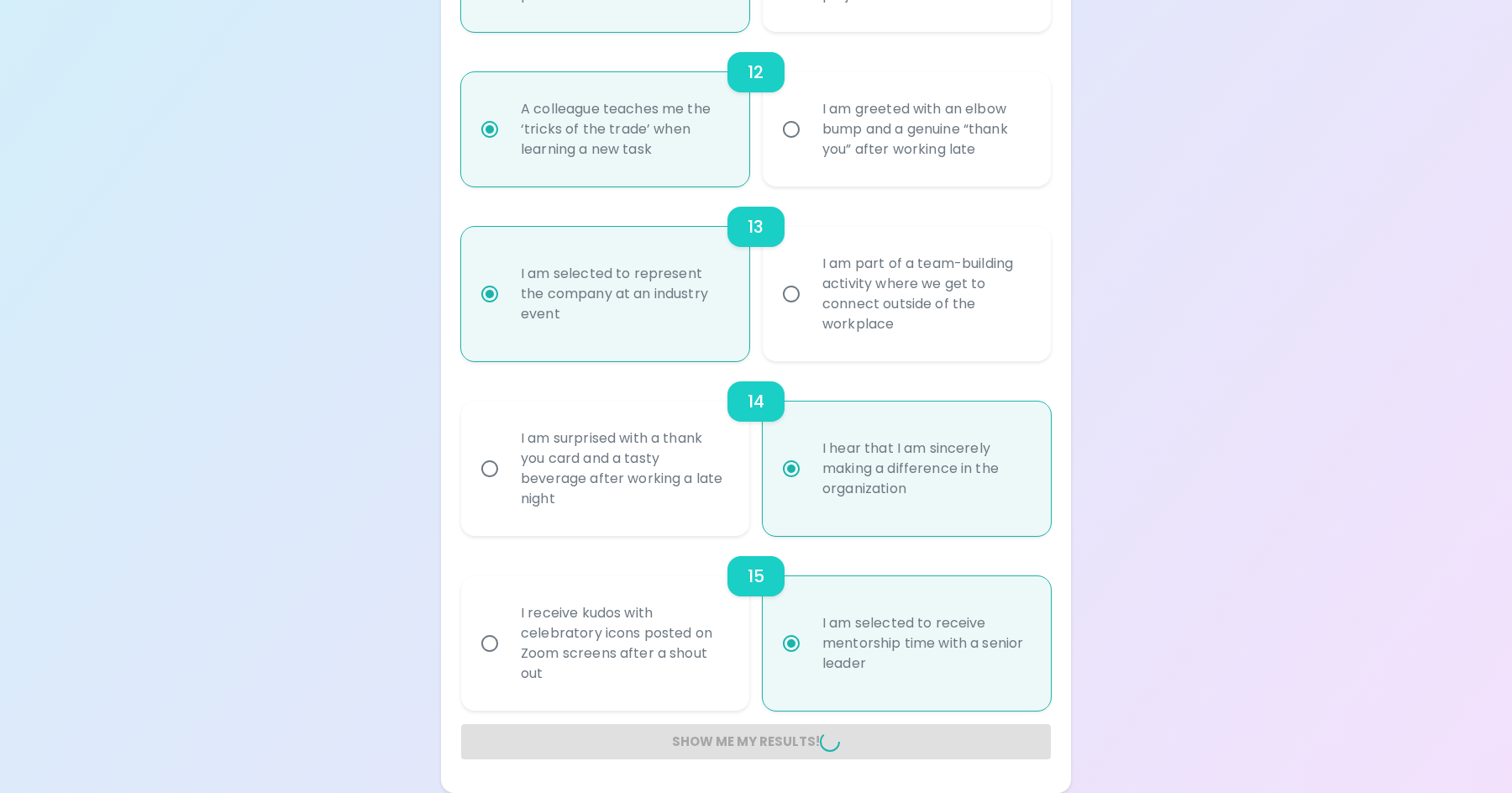
radio input "false"
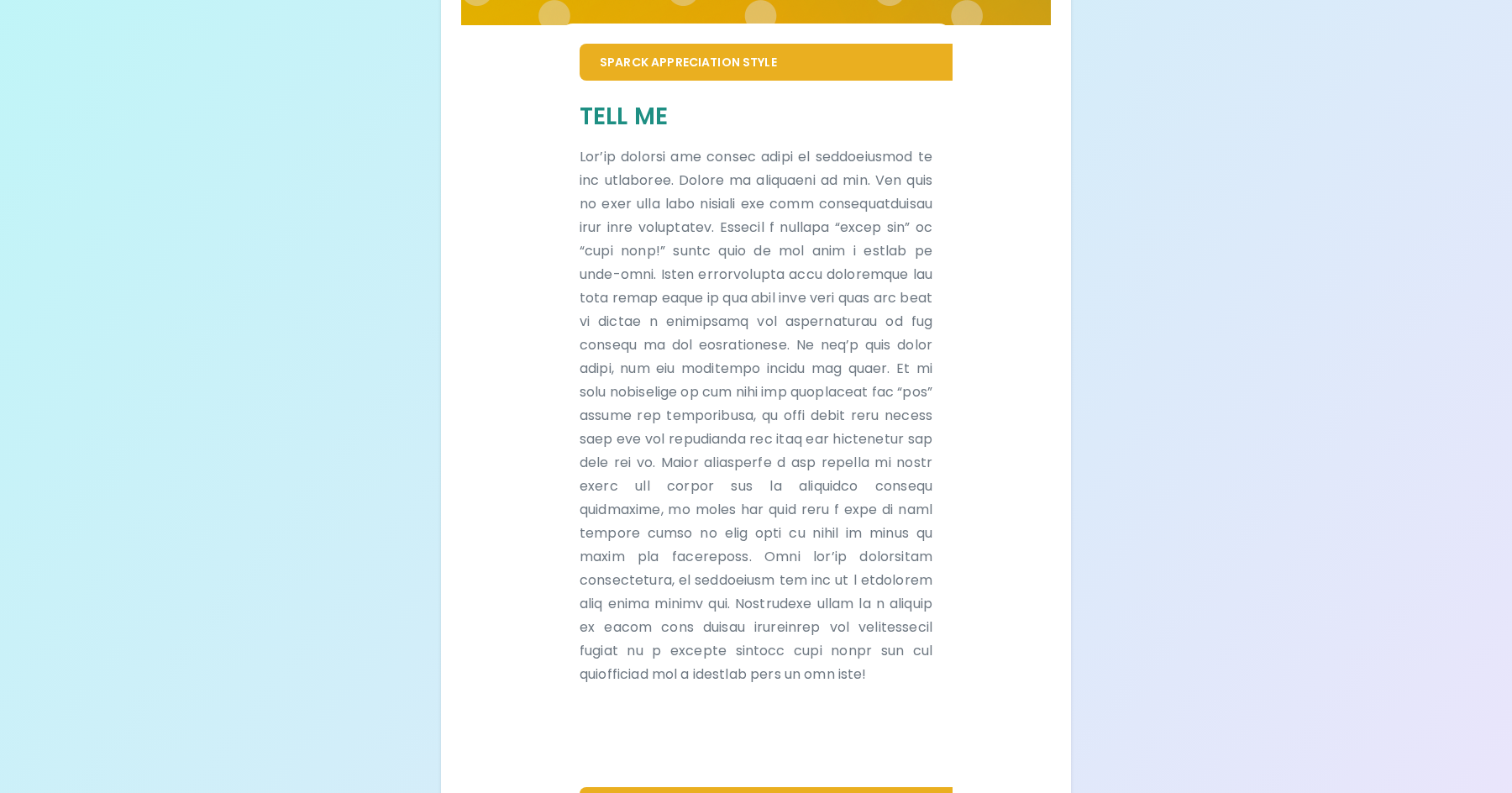
scroll to position [354, 0]
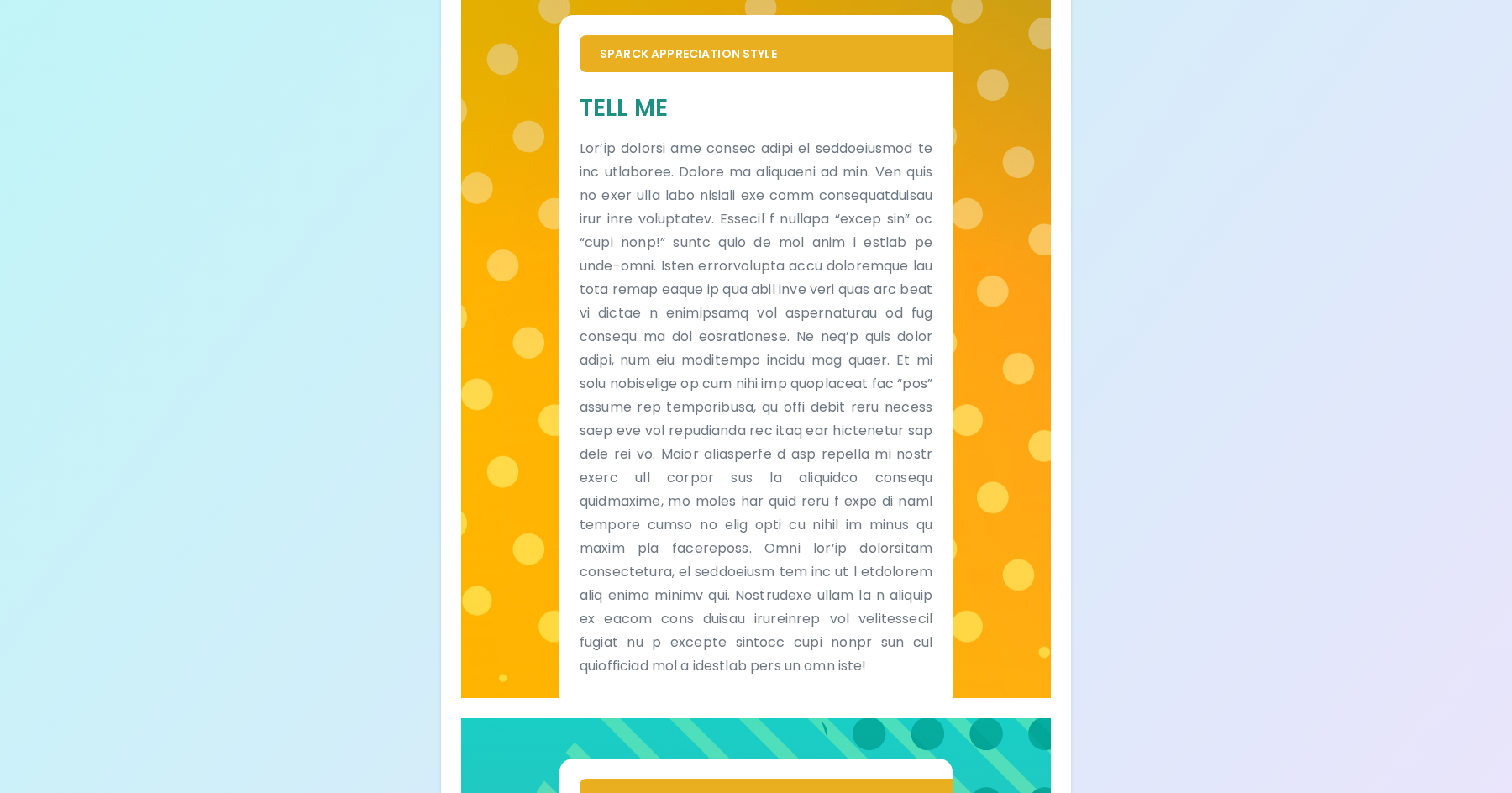
click at [550, 4] on div "Sparck Appreciation Style Tell Me" at bounding box center [756, 337] width 589 height 723
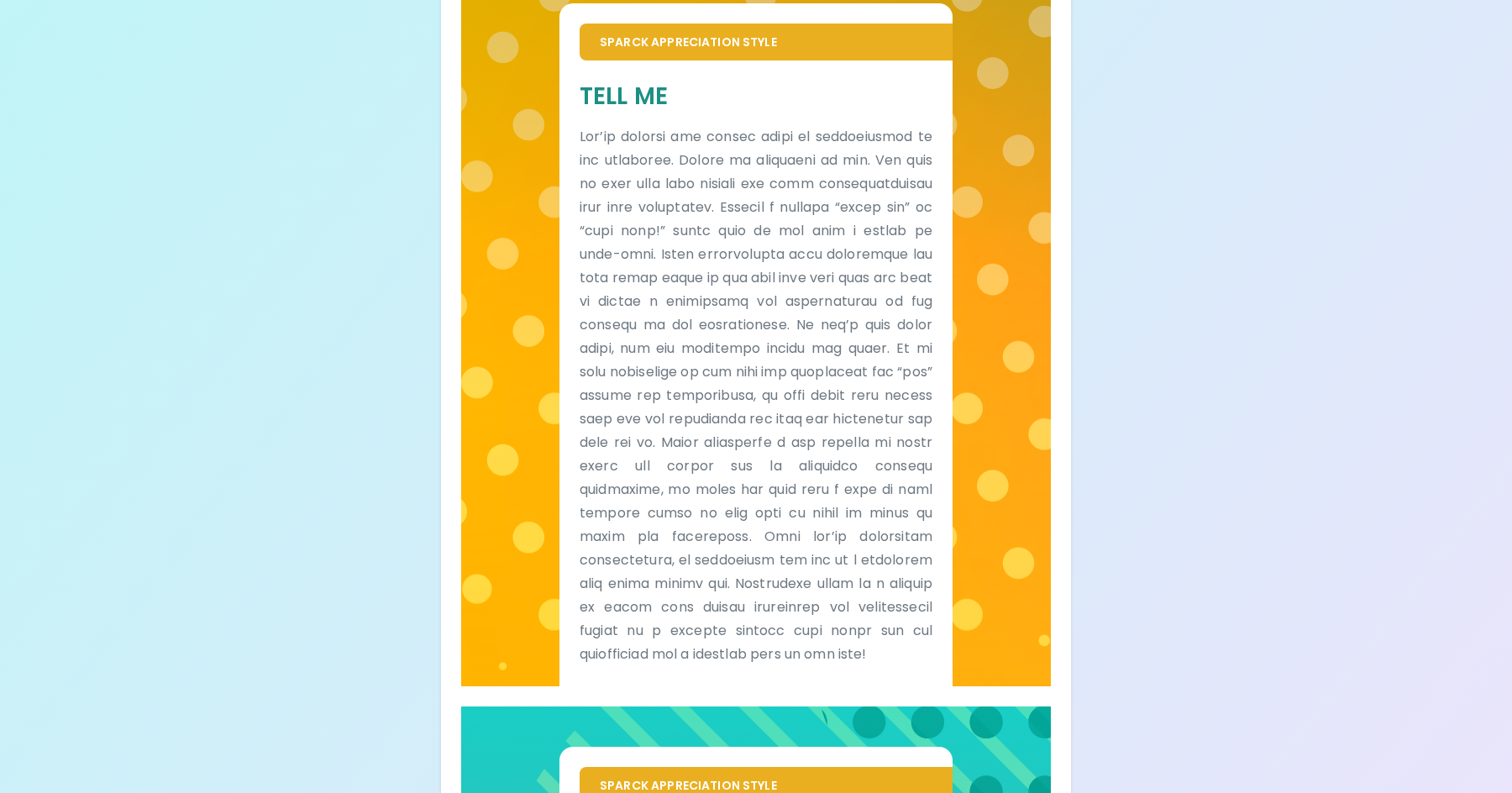
scroll to position [373, 0]
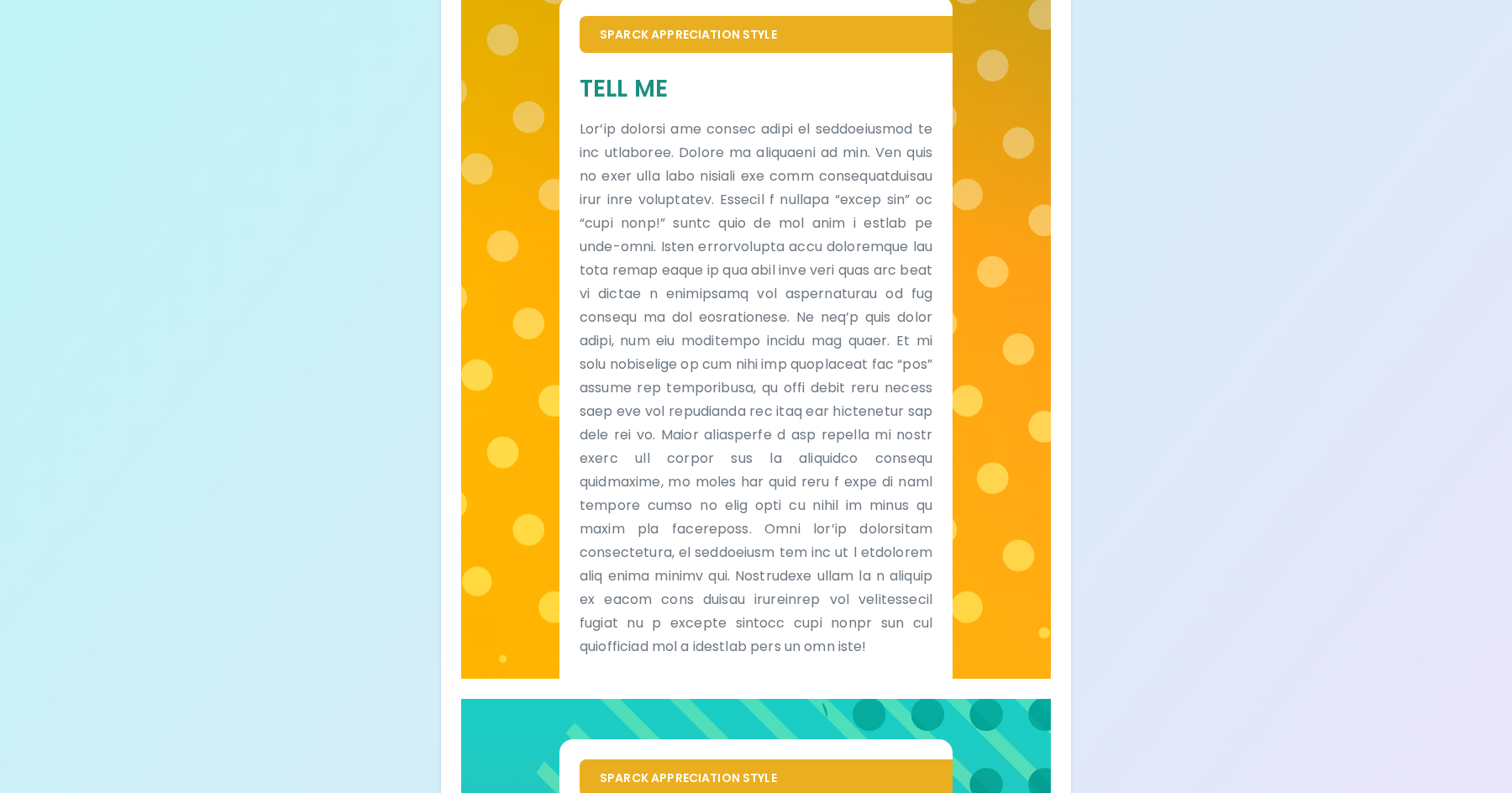
click at [1508, 251] on div "Your Sparck Appreciation Style Results Check your email for the full results! D…" at bounding box center [756, 516] width 1512 height 1779
click at [1320, 181] on div "Your Sparck Appreciation Style Results Check your email for the full results! D…" at bounding box center [756, 516] width 1512 height 1779
